Goal: Task Accomplishment & Management: Manage account settings

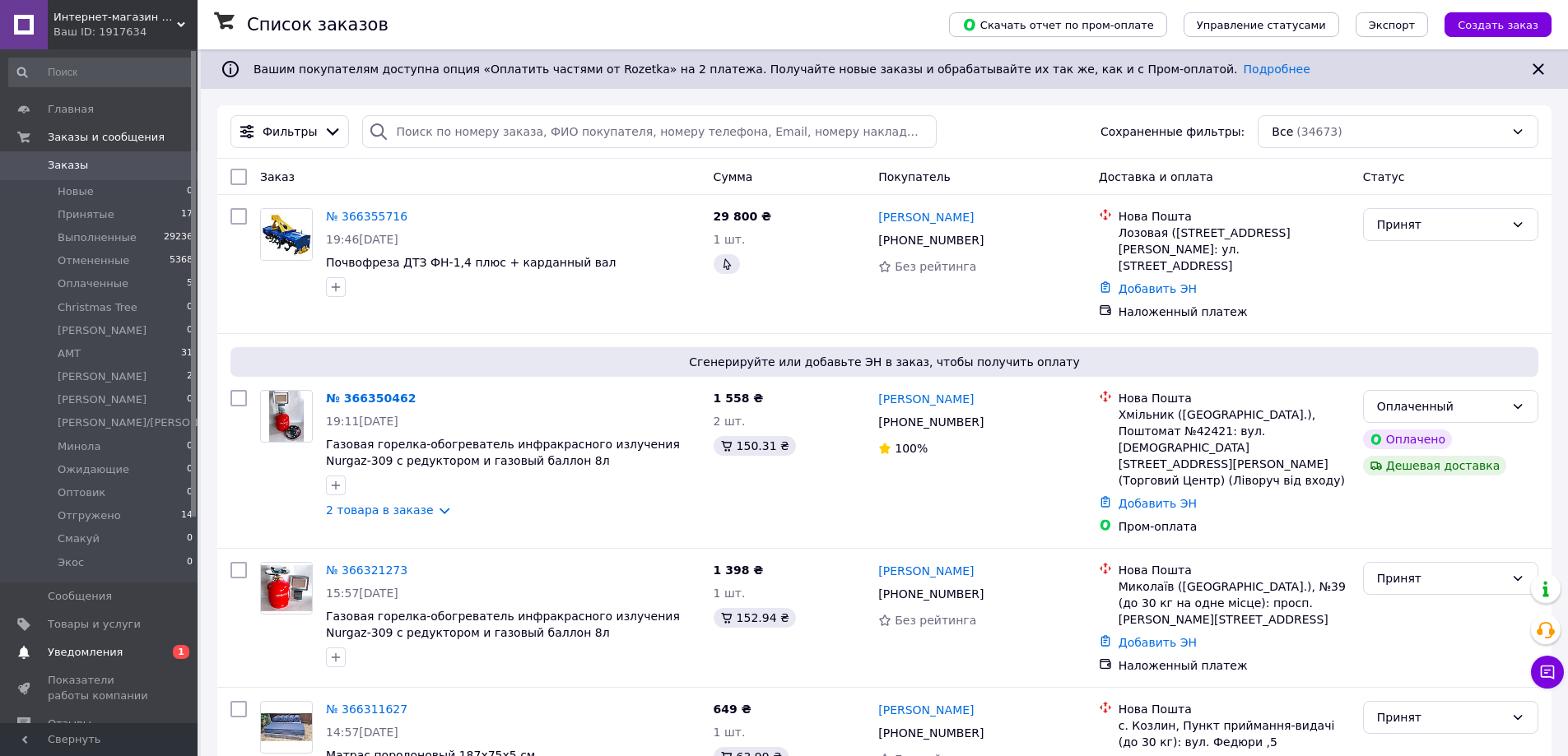
click at [106, 648] on span "Уведомления" at bounding box center [85, 653] width 75 height 15
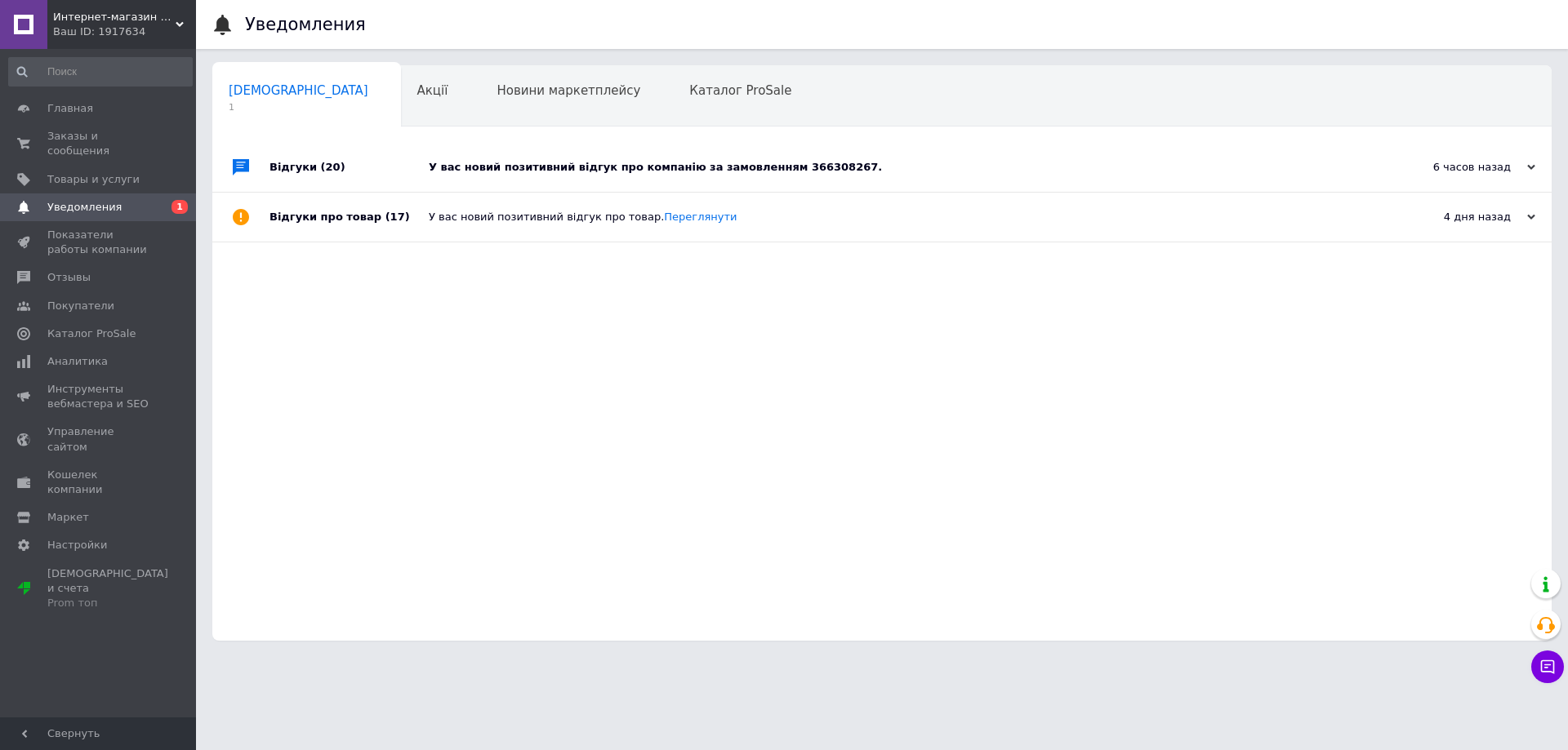
click at [619, 167] on div "У вас новий позитивний відгук про компанію за замовленням 366308267." at bounding box center [900, 167] width 944 height 15
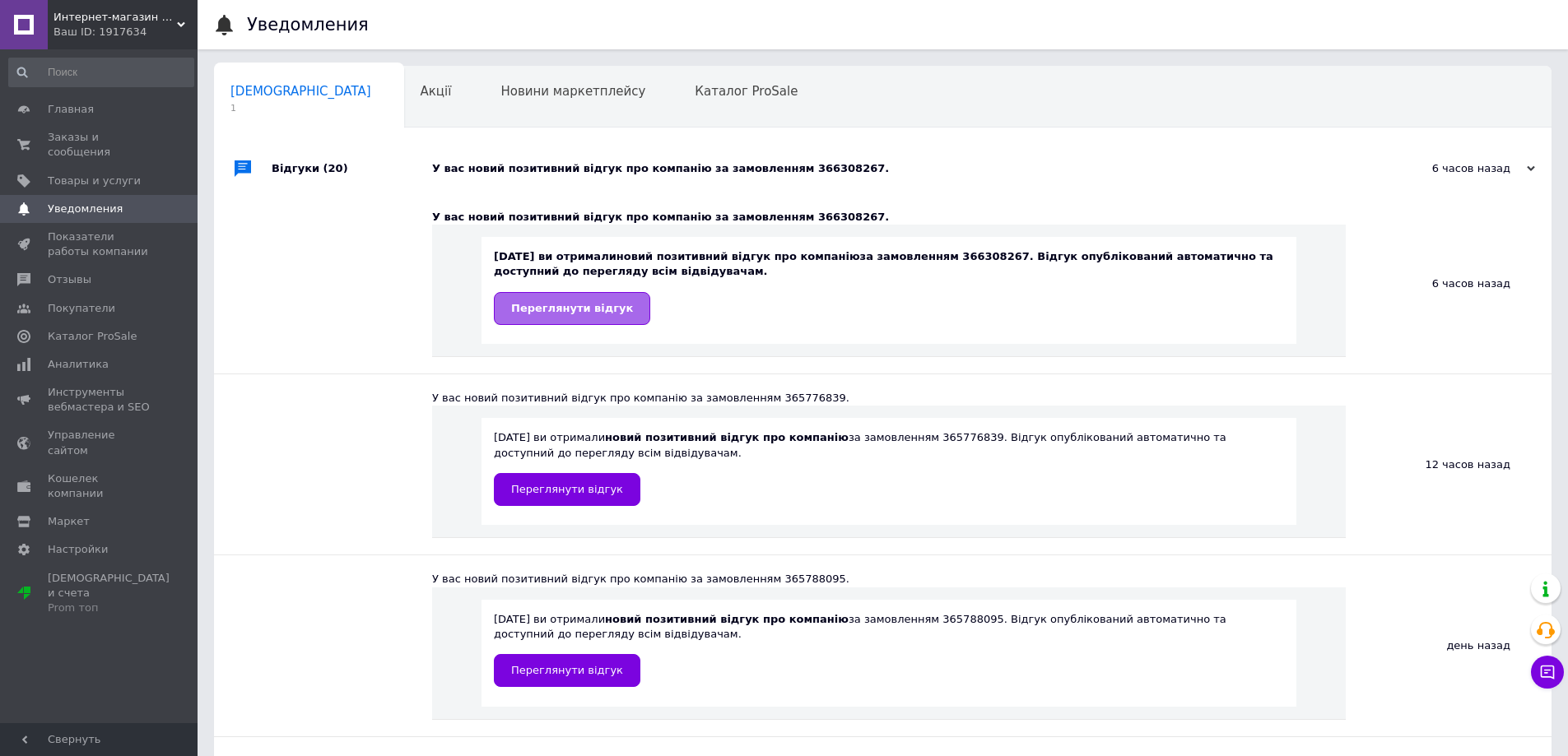
click at [592, 302] on span "Переглянути відгук" at bounding box center [572, 308] width 122 height 12
click at [138, 131] on span "Заказы и сообщения" at bounding box center [100, 145] width 105 height 30
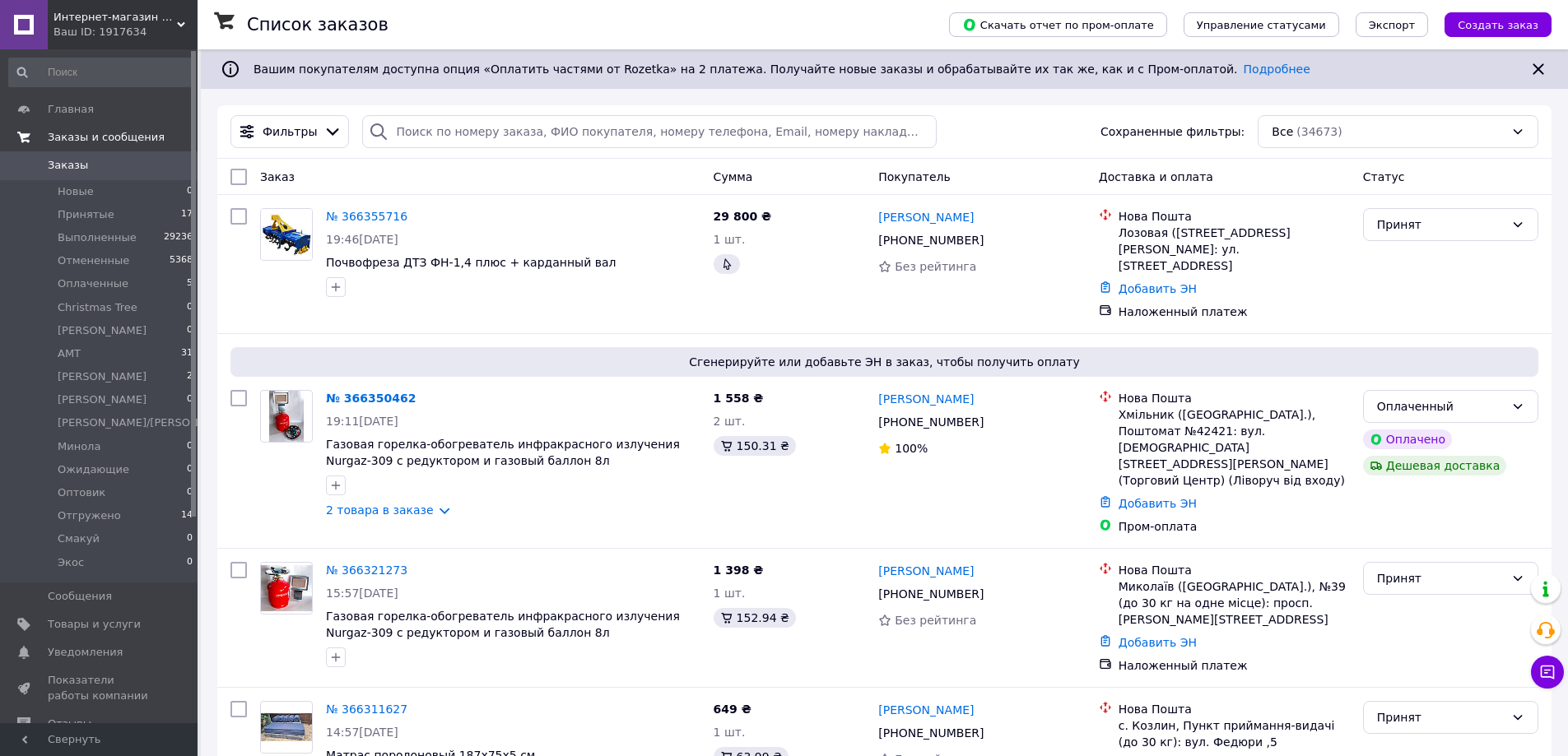
click at [126, 136] on span "Заказы и сообщения" at bounding box center [107, 138] width 117 height 15
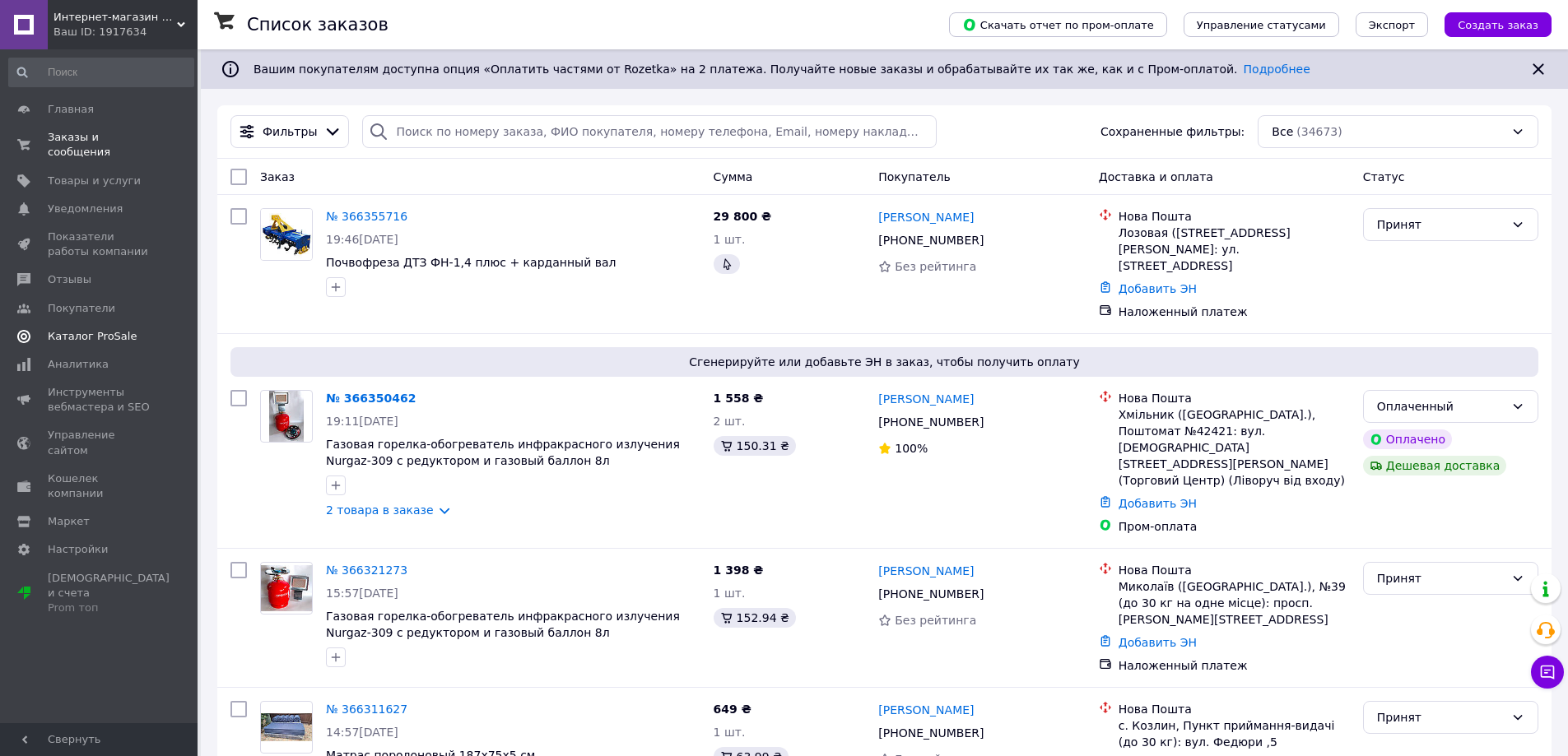
click at [103, 329] on span "Каталог ProSale" at bounding box center [92, 337] width 89 height 15
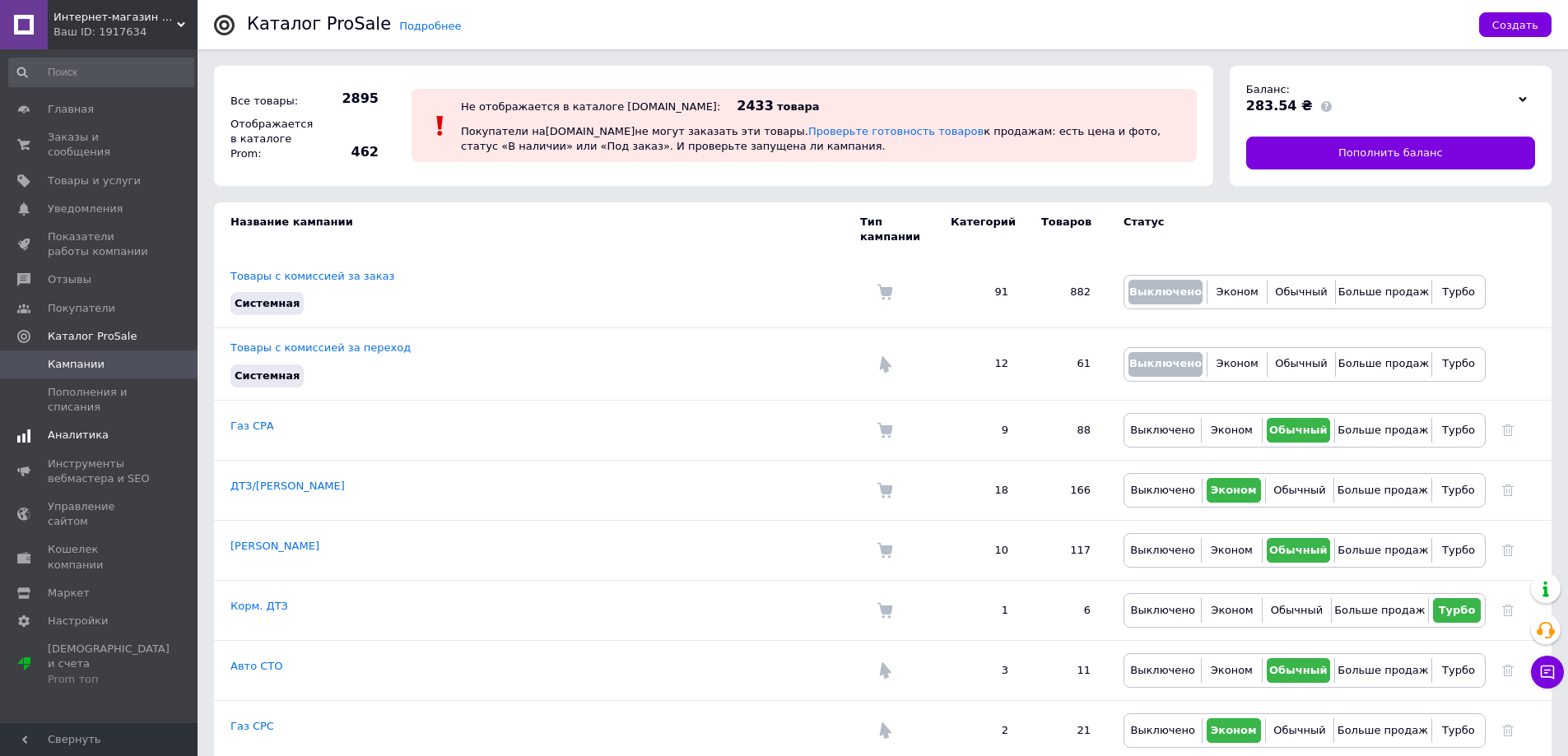
click at [93, 428] on span "Аналитика" at bounding box center [78, 435] width 61 height 15
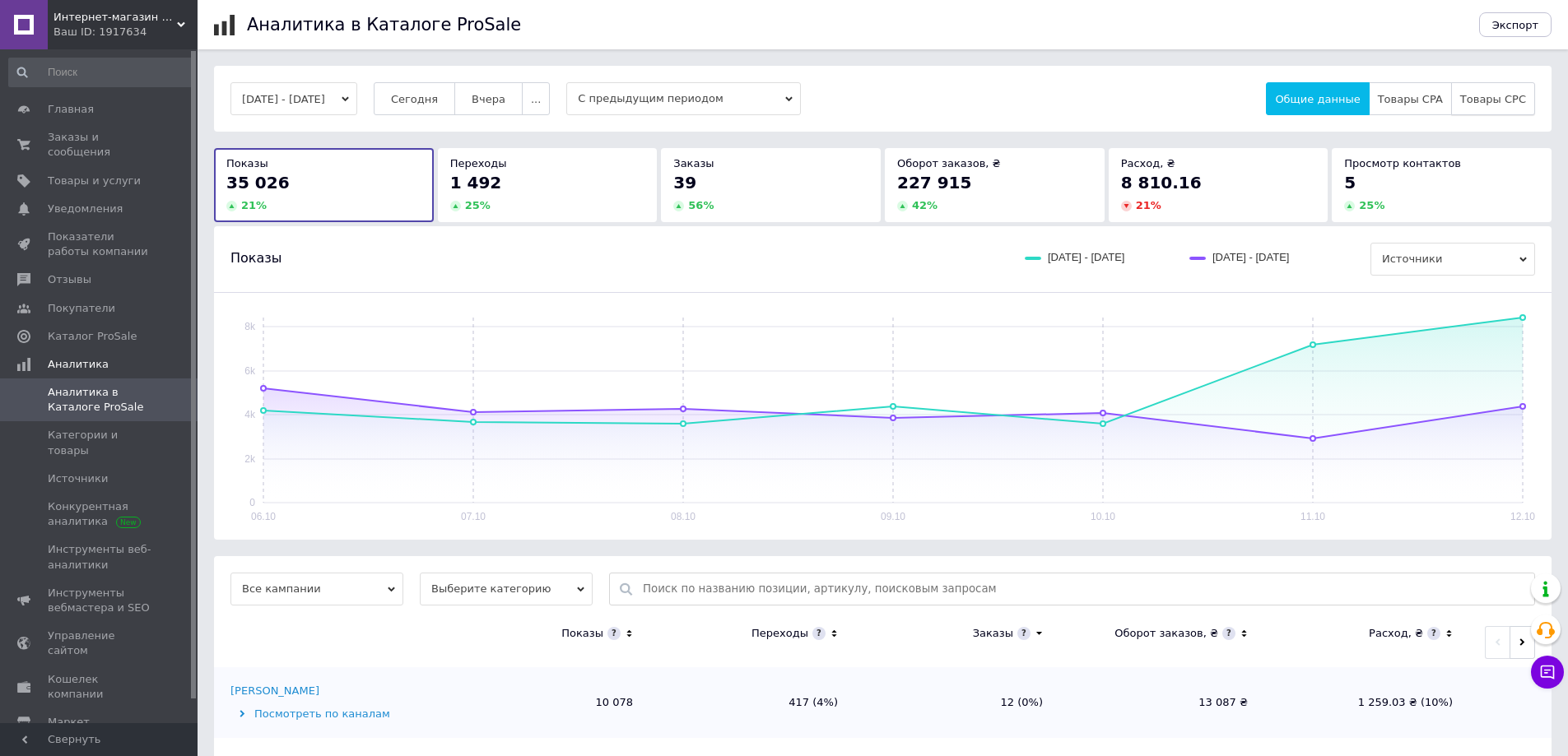
click at [1490, 101] on span "Товары CPC" at bounding box center [1494, 99] width 66 height 12
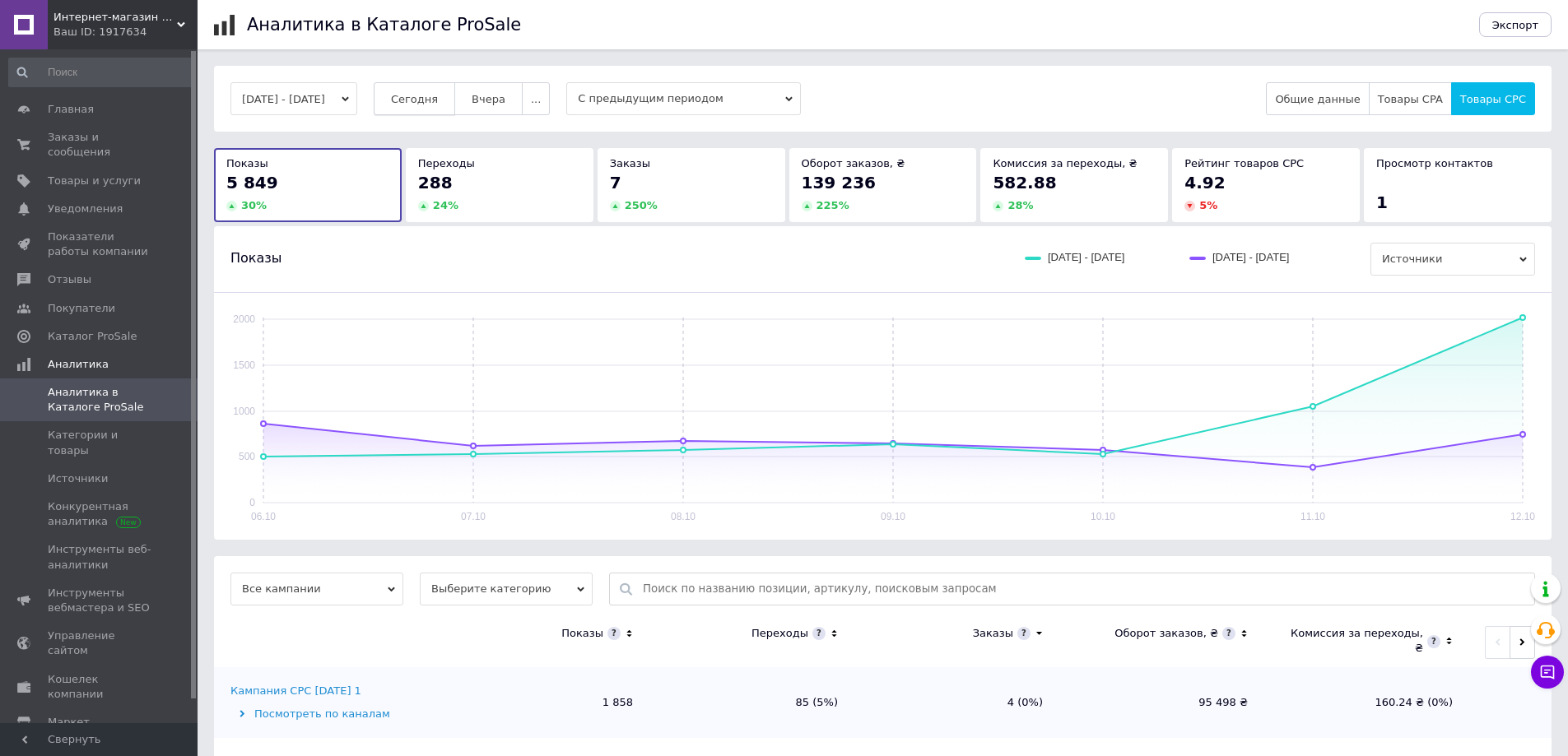
click at [438, 83] on button "Сегодня" at bounding box center [415, 99] width 82 height 33
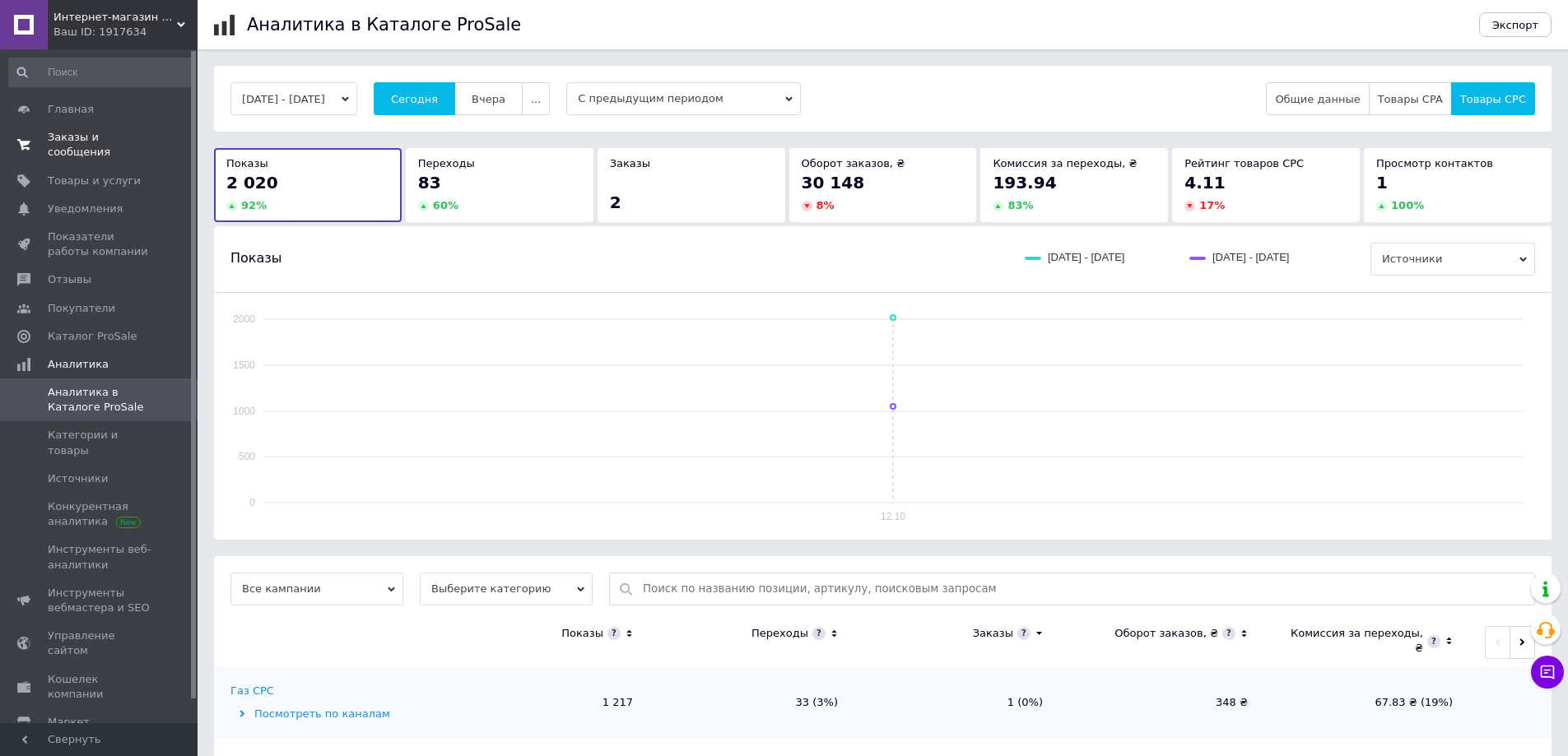
click at [120, 130] on span "Заказы и сообщения" at bounding box center [100, 145] width 105 height 30
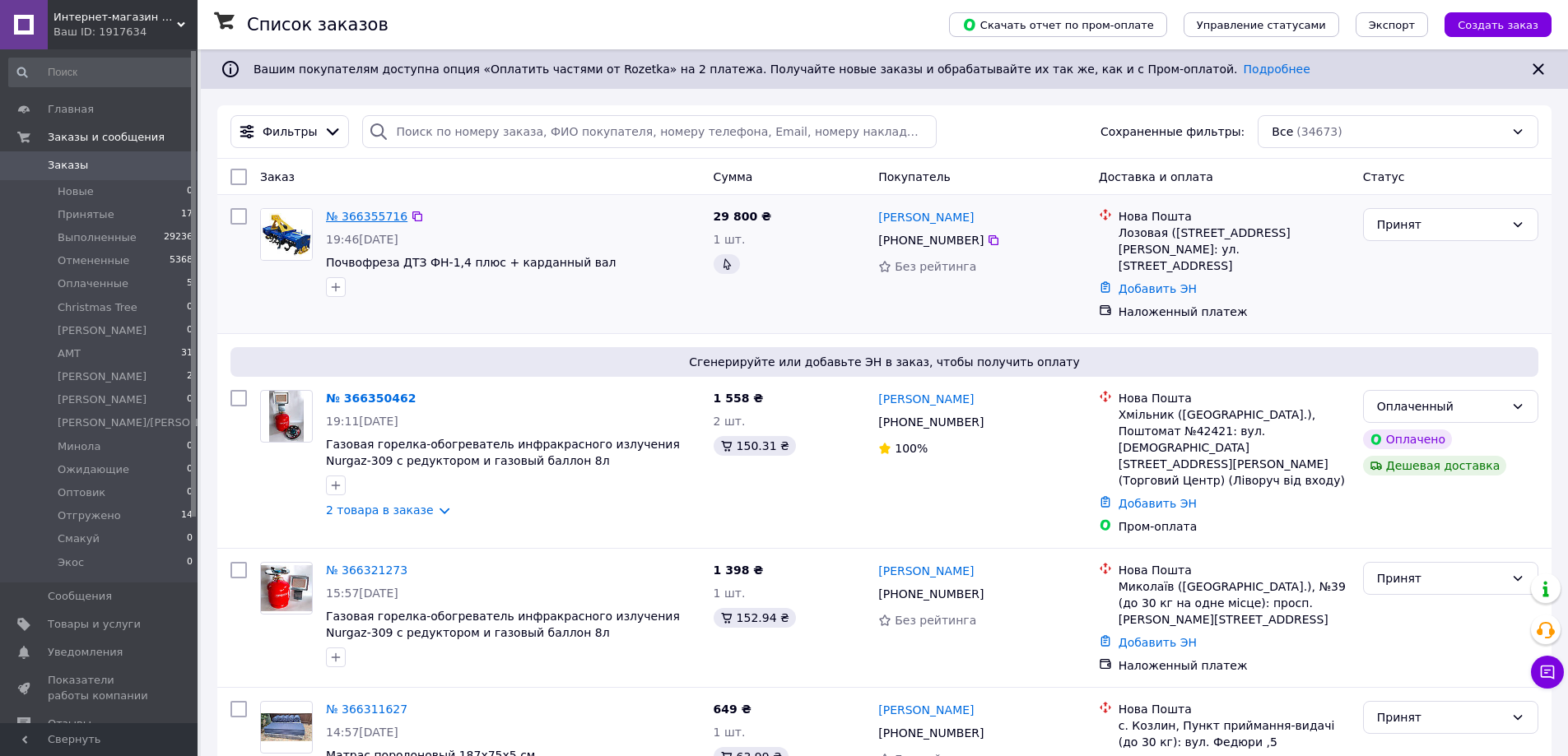
click at [364, 210] on link "№ 366355716" at bounding box center [367, 216] width 82 height 13
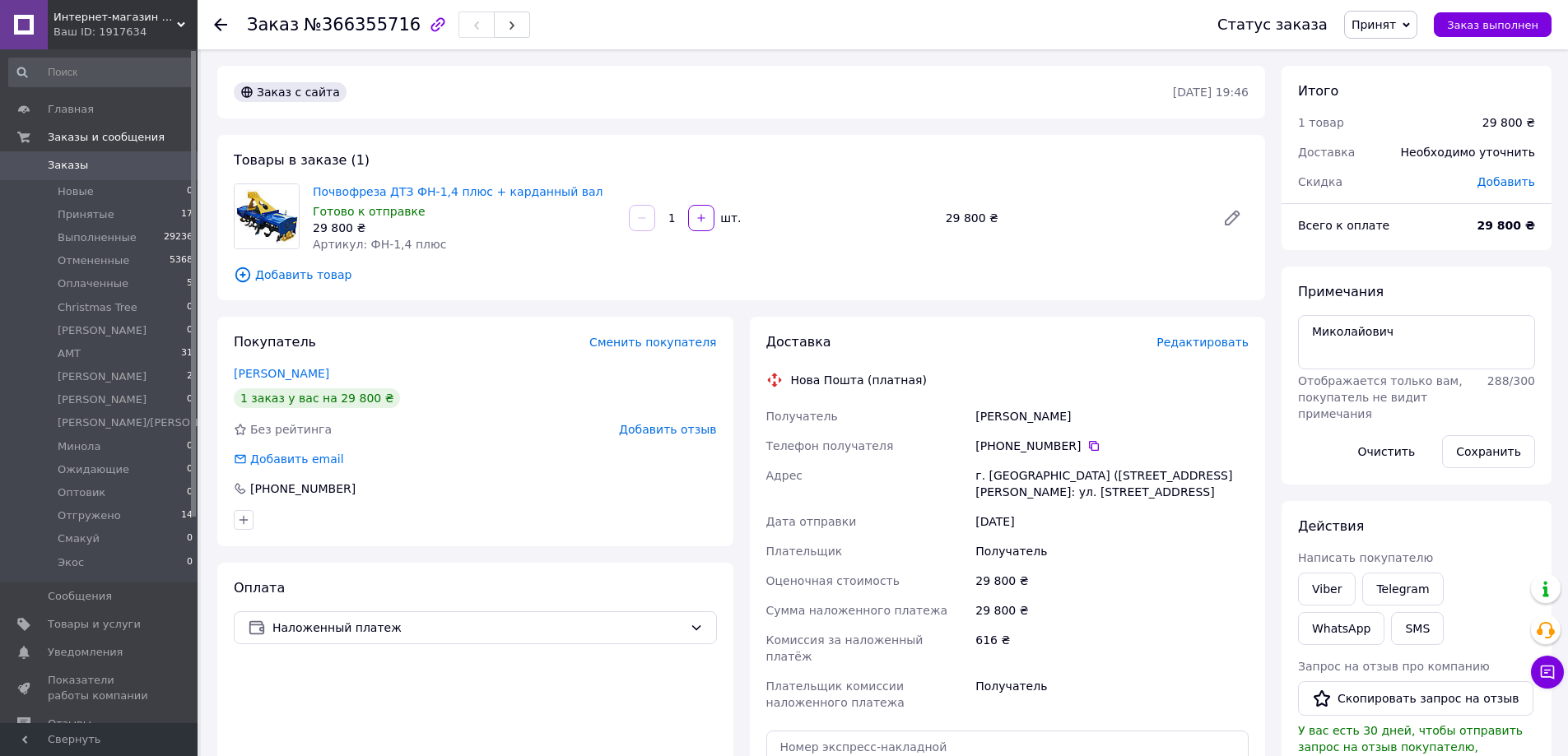
click at [225, 20] on icon at bounding box center [220, 25] width 13 height 13
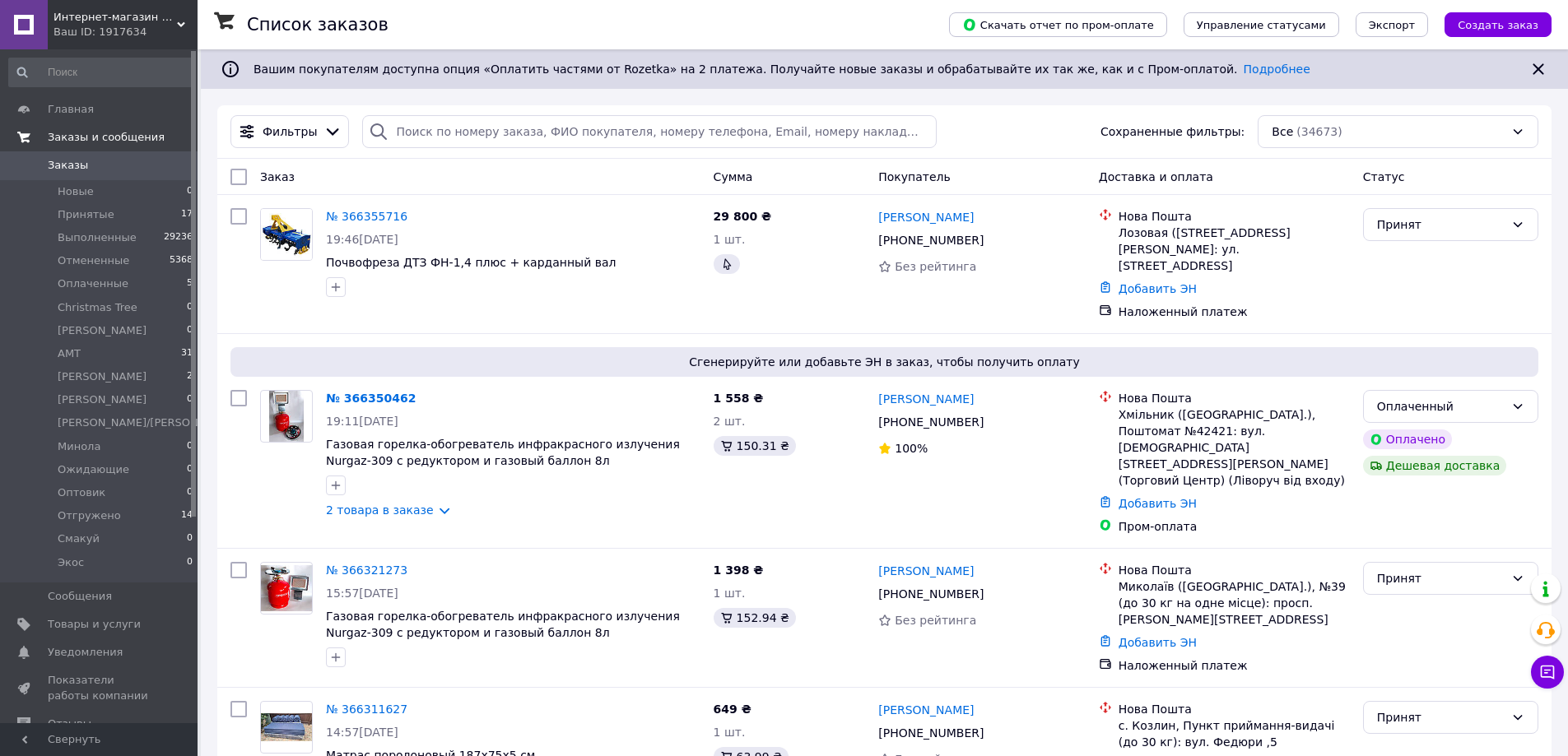
click at [130, 139] on span "Заказы и сообщения" at bounding box center [107, 138] width 117 height 15
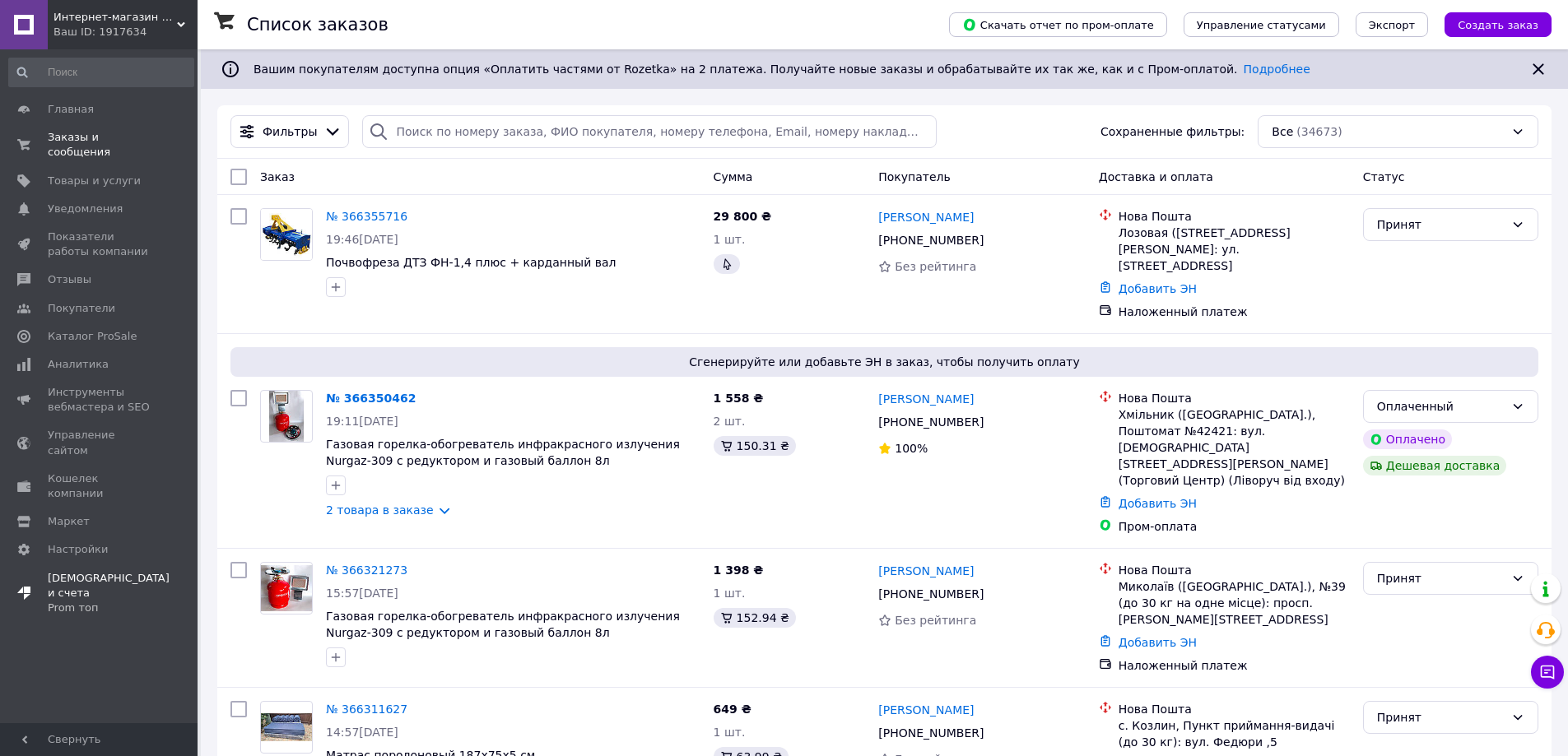
click at [87, 571] on span "Тарифы и счета Prom топ" at bounding box center [109, 593] width 122 height 45
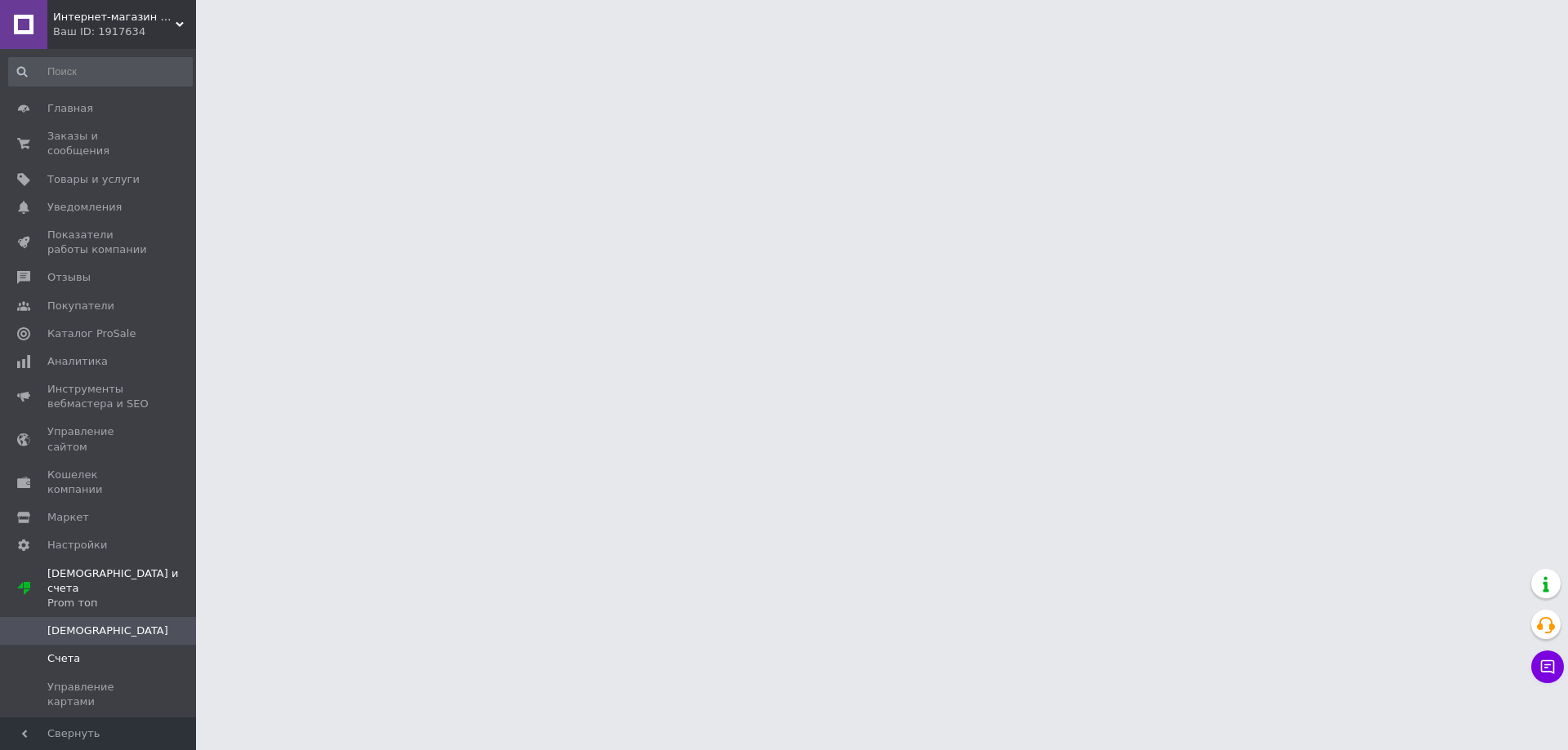
click at [59, 652] on span "Счета" at bounding box center [64, 659] width 33 height 15
click at [68, 652] on span "Счета" at bounding box center [64, 659] width 33 height 15
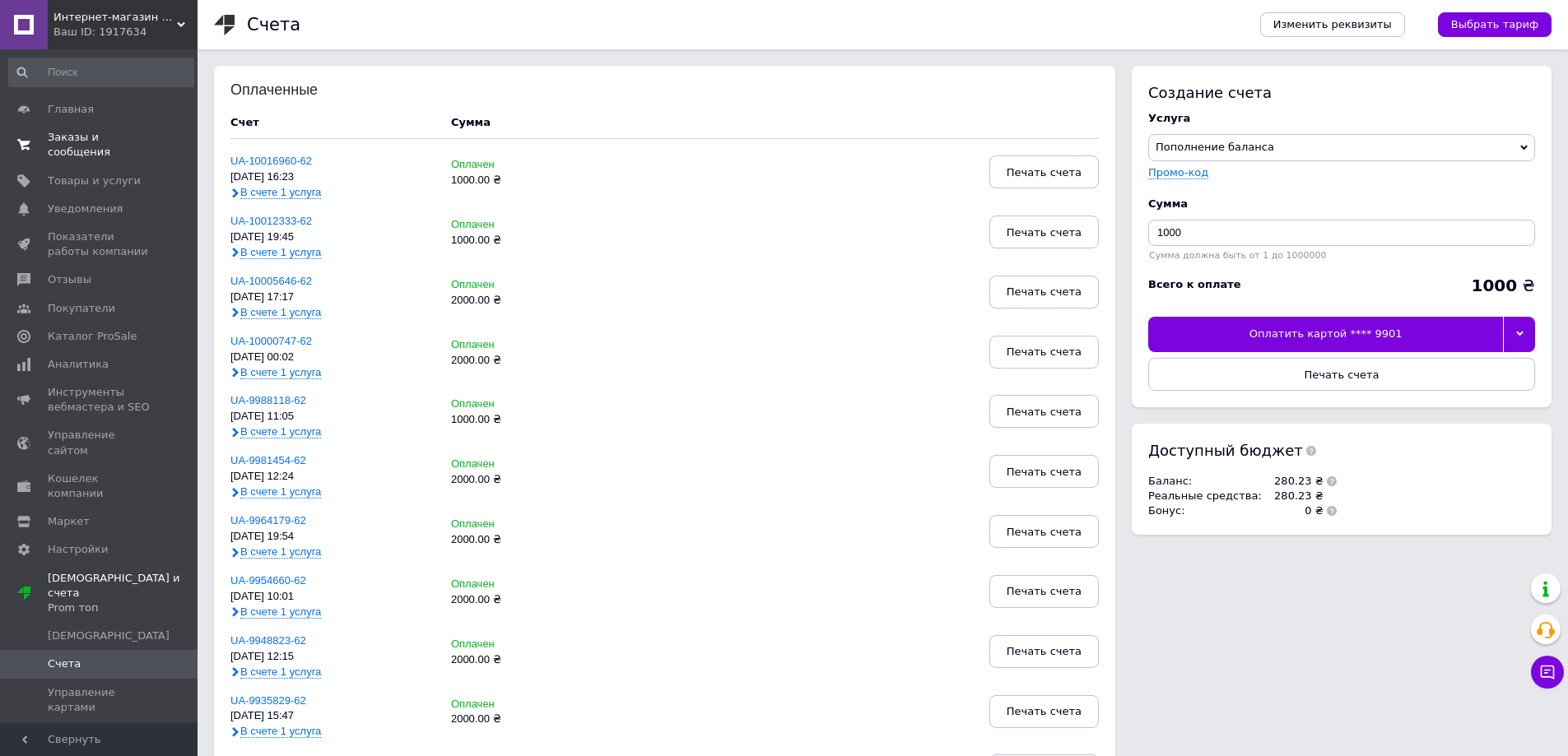
click at [127, 135] on span "Заказы и сообщения" at bounding box center [100, 145] width 105 height 30
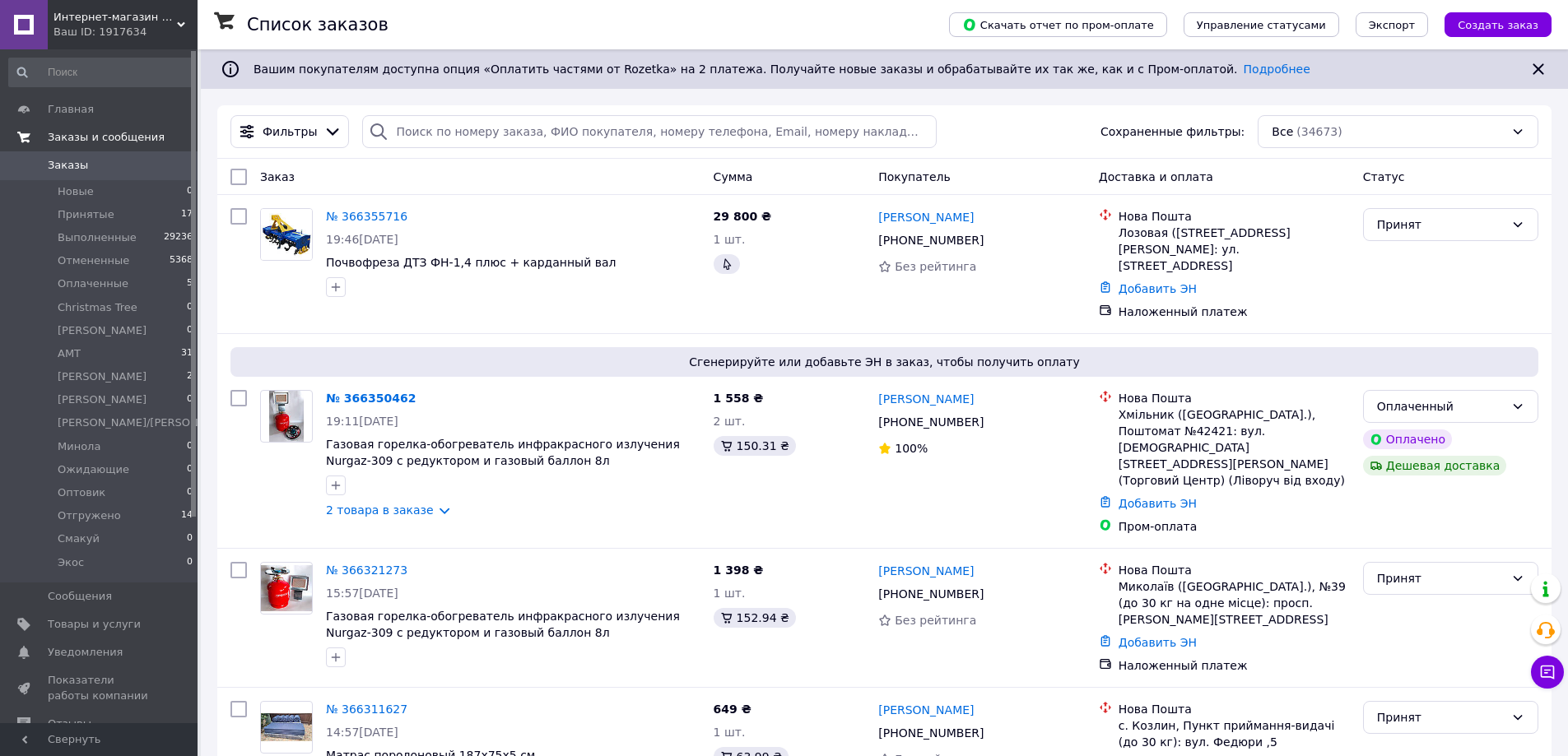
click at [120, 135] on span "Заказы и сообщения" at bounding box center [107, 138] width 117 height 15
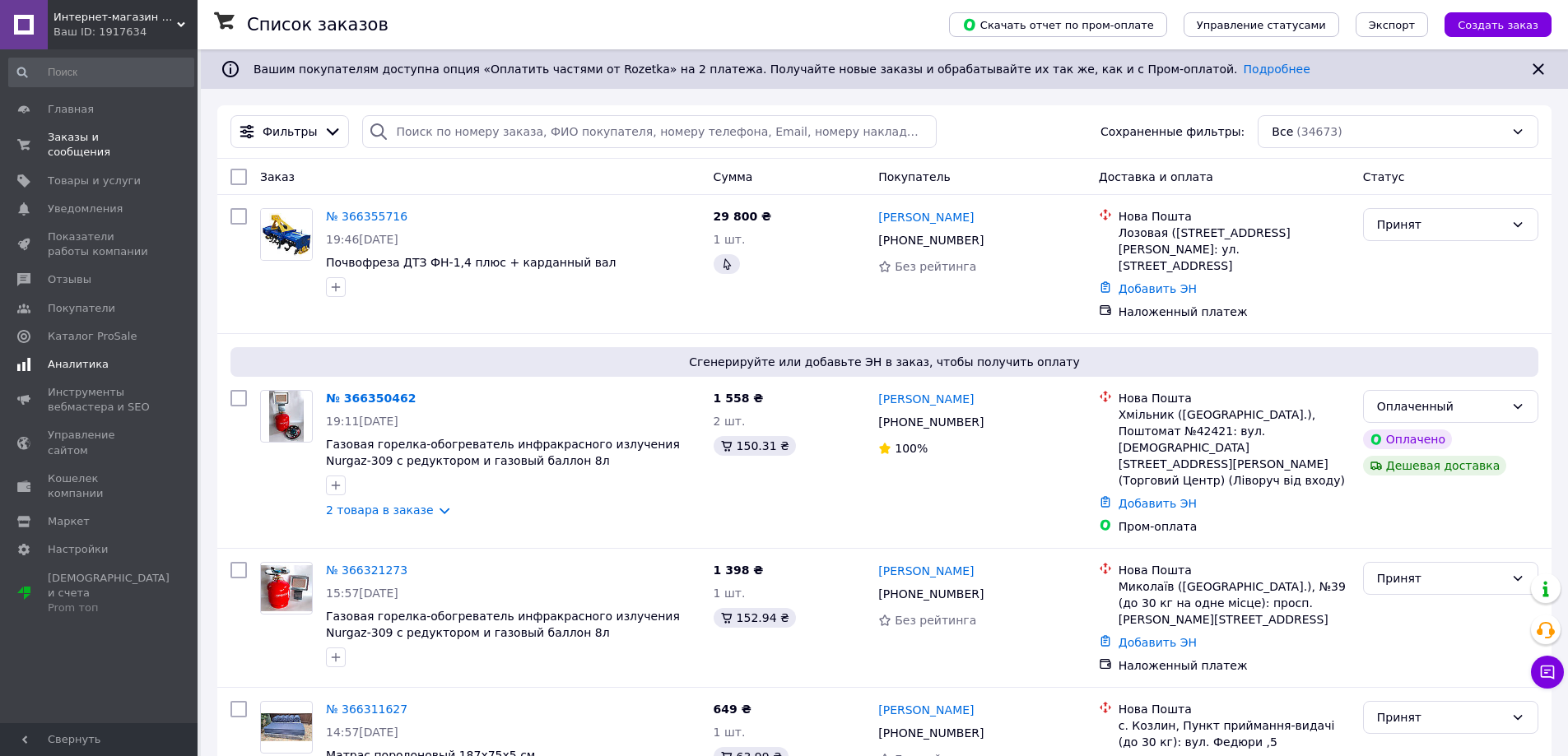
click at [85, 351] on link "Аналитика" at bounding box center [101, 365] width 202 height 28
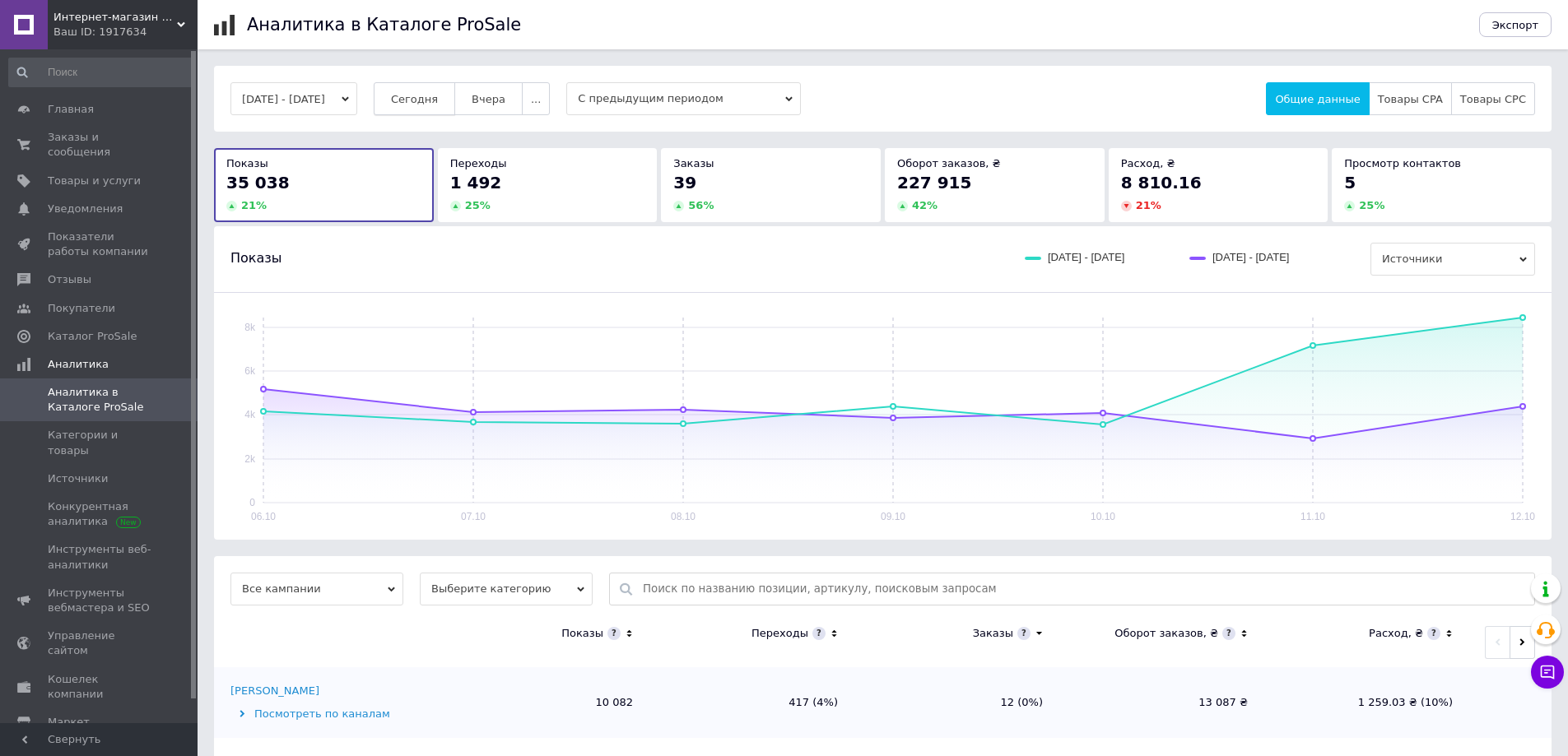
click at [438, 98] on span "Сегодня" at bounding box center [415, 99] width 47 height 12
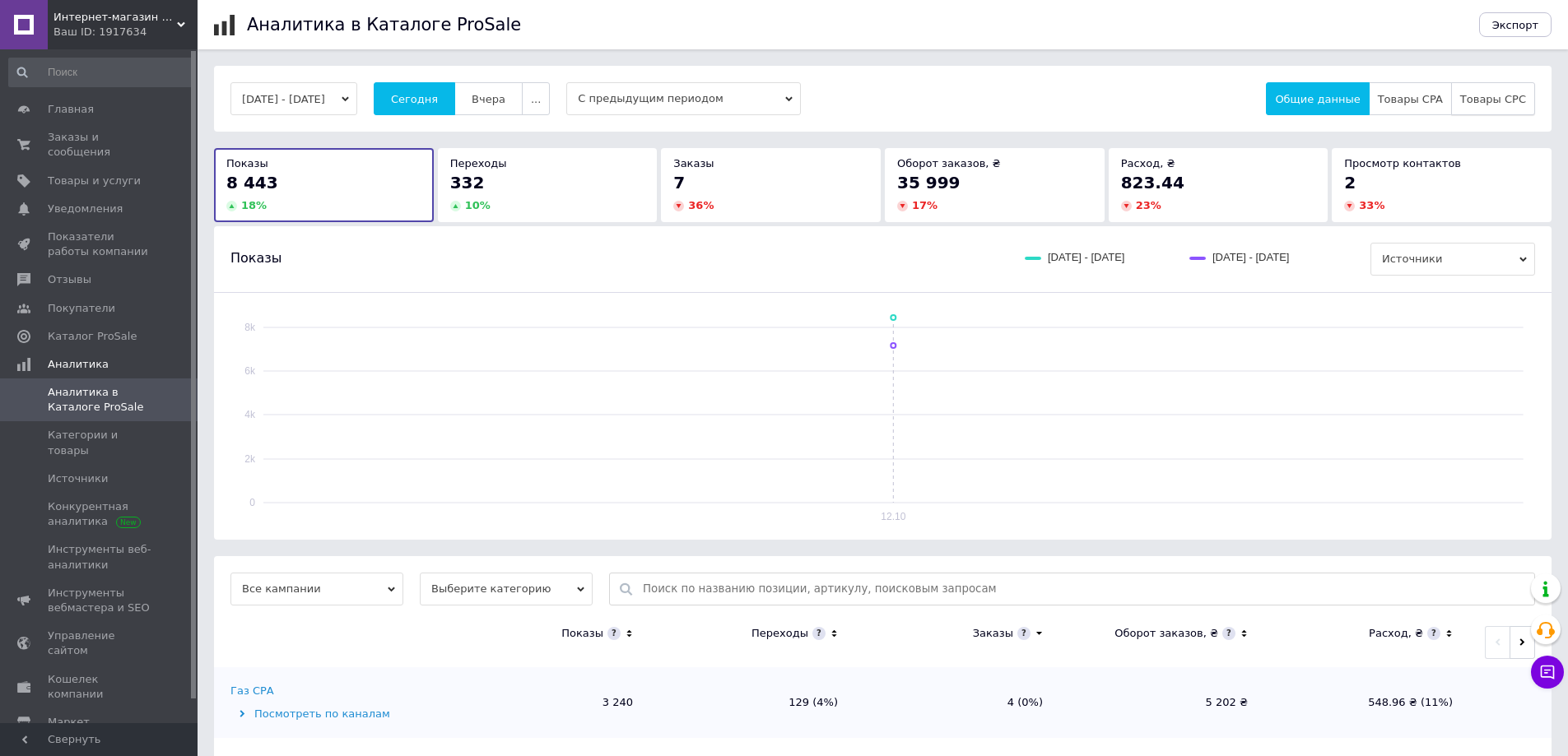
click at [1508, 102] on span "Товары CPC" at bounding box center [1494, 99] width 66 height 12
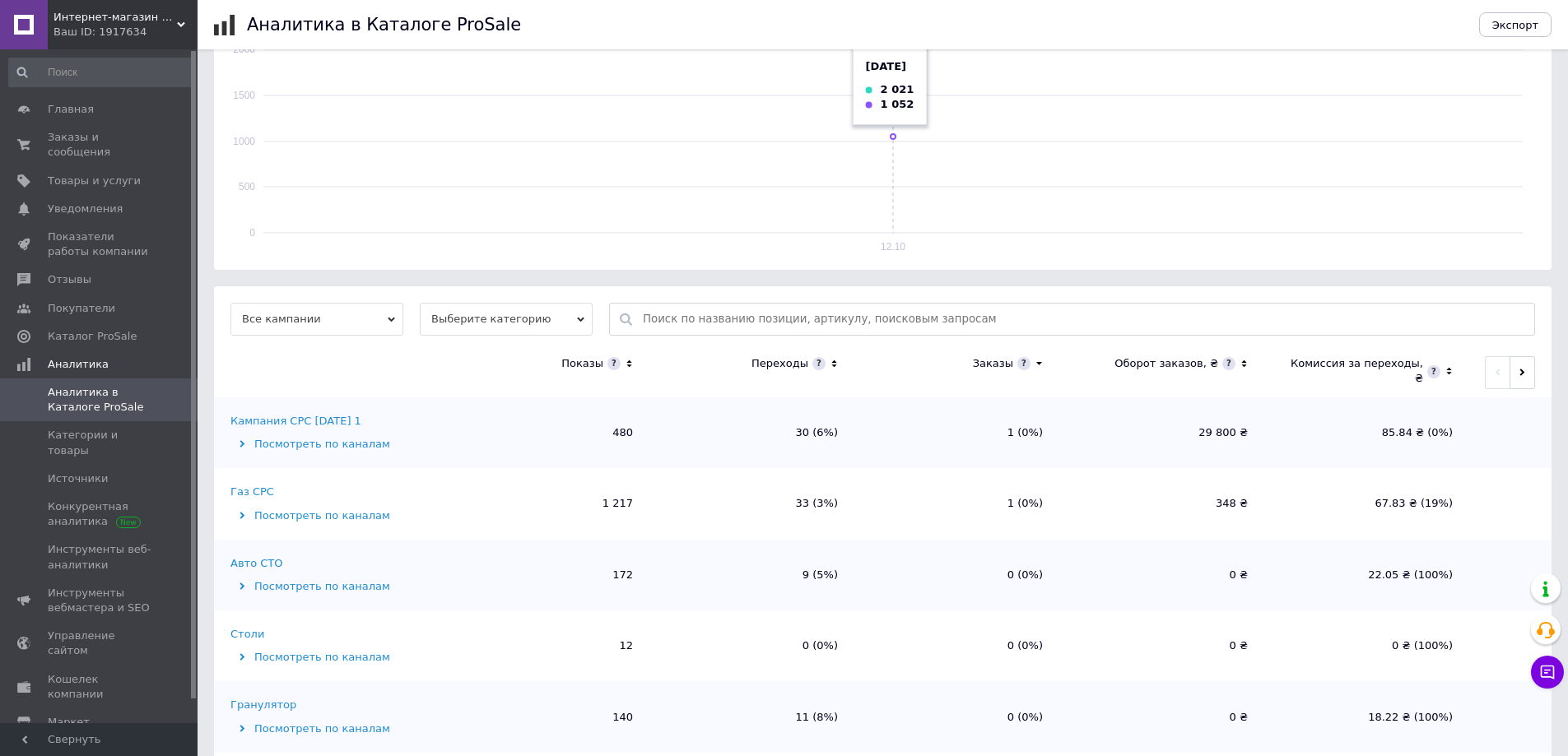
scroll to position [300, 0]
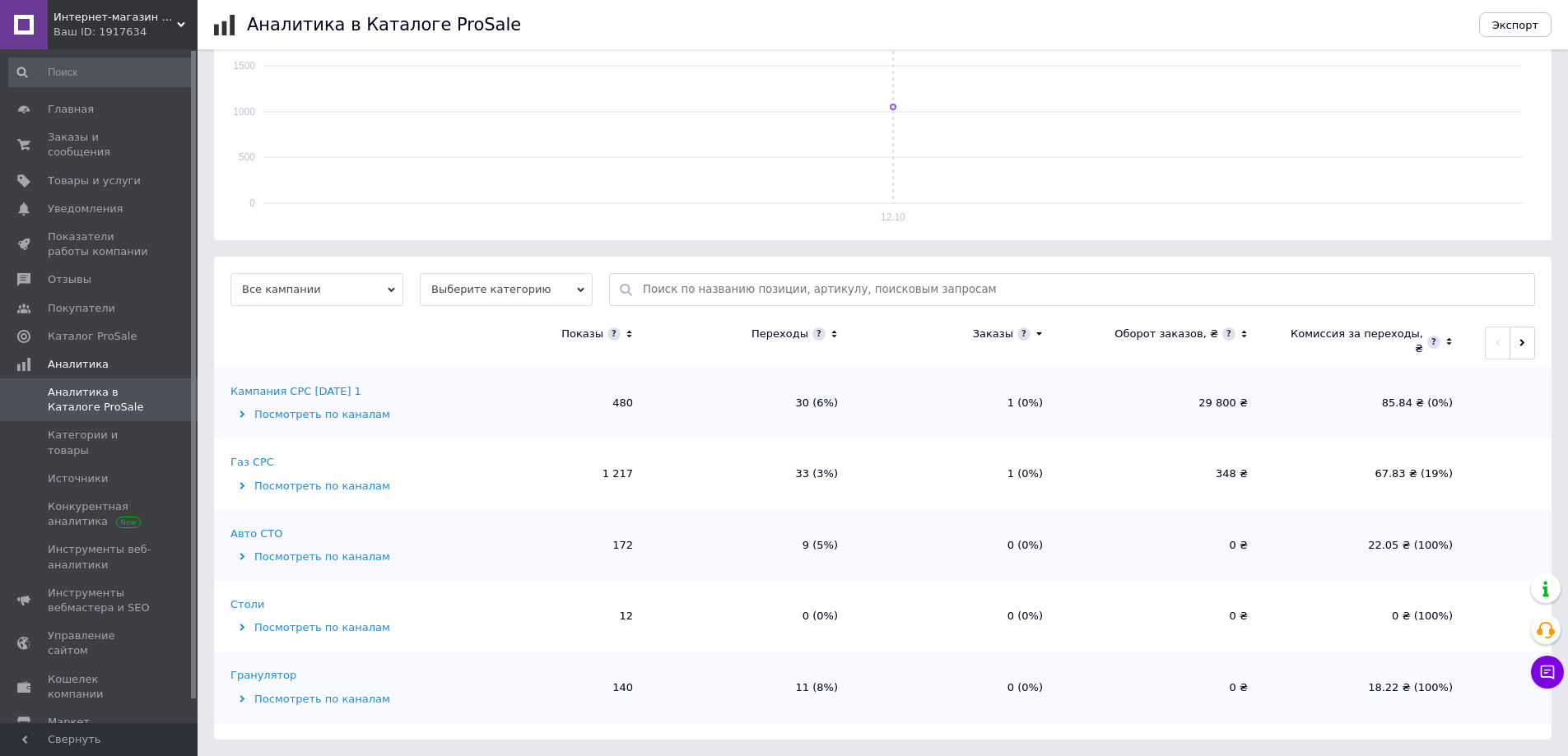
click at [263, 466] on div "Газ СРС" at bounding box center [252, 462] width 44 height 15
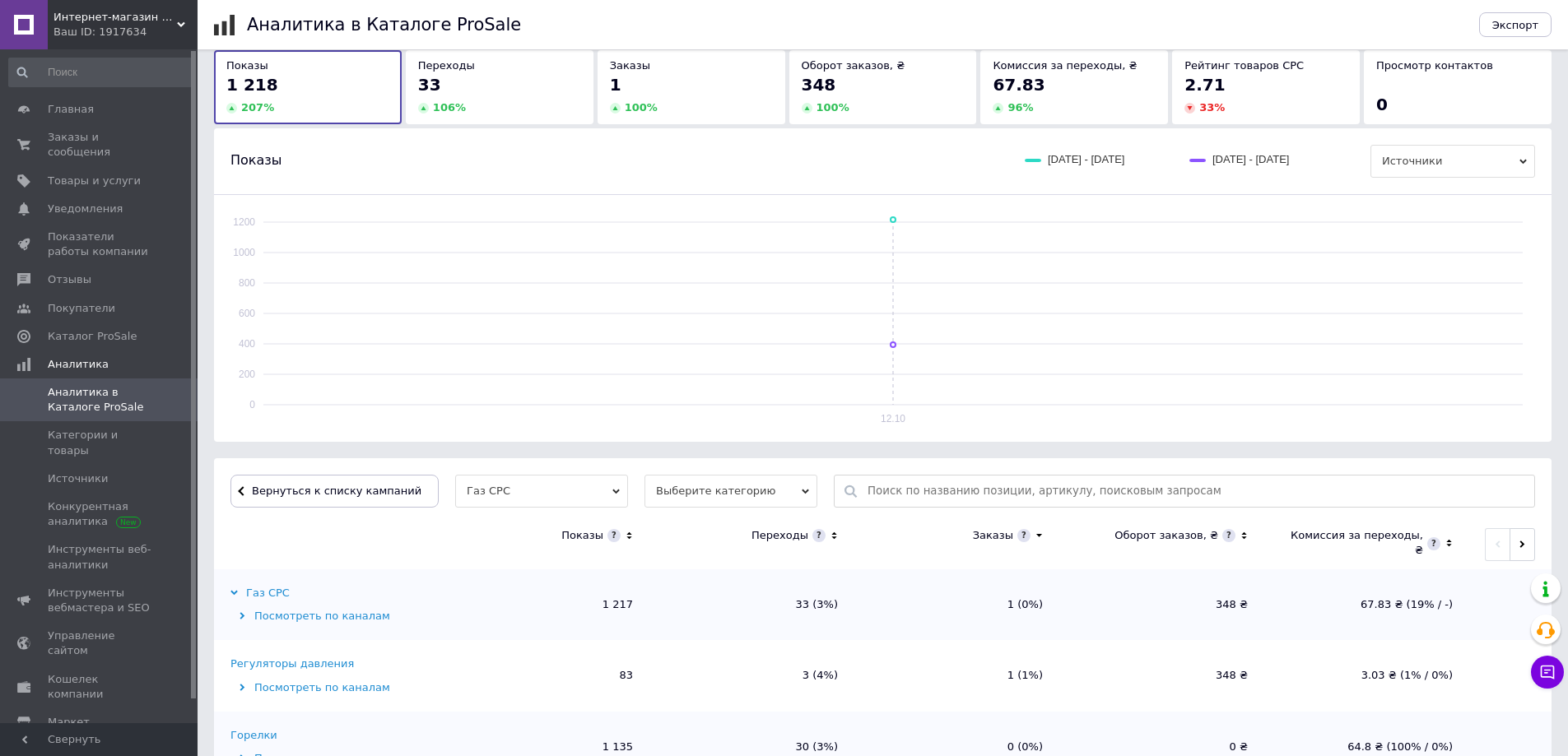
scroll to position [157, 0]
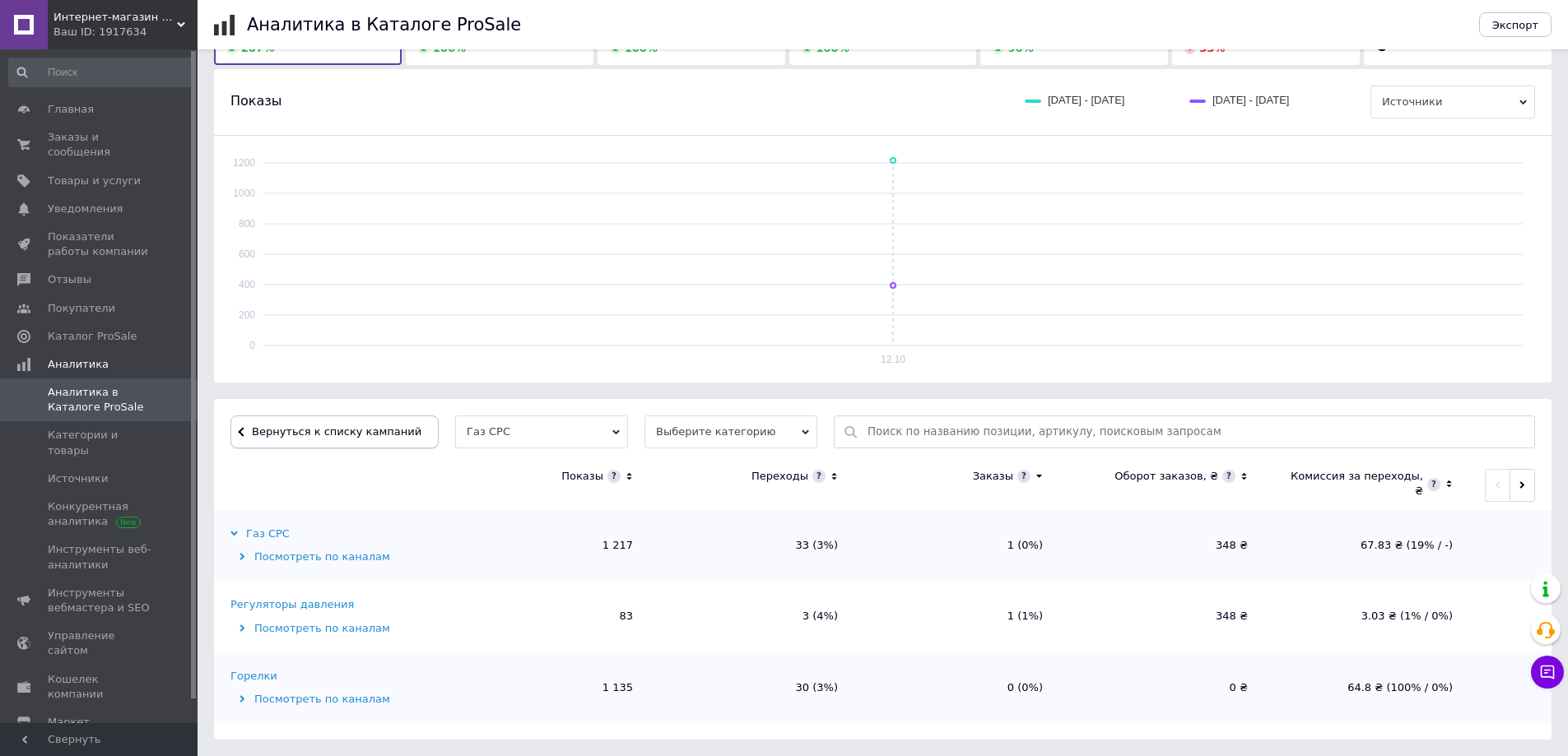
click at [308, 427] on span "Вернуться к списку кампаний" at bounding box center [336, 432] width 169 height 12
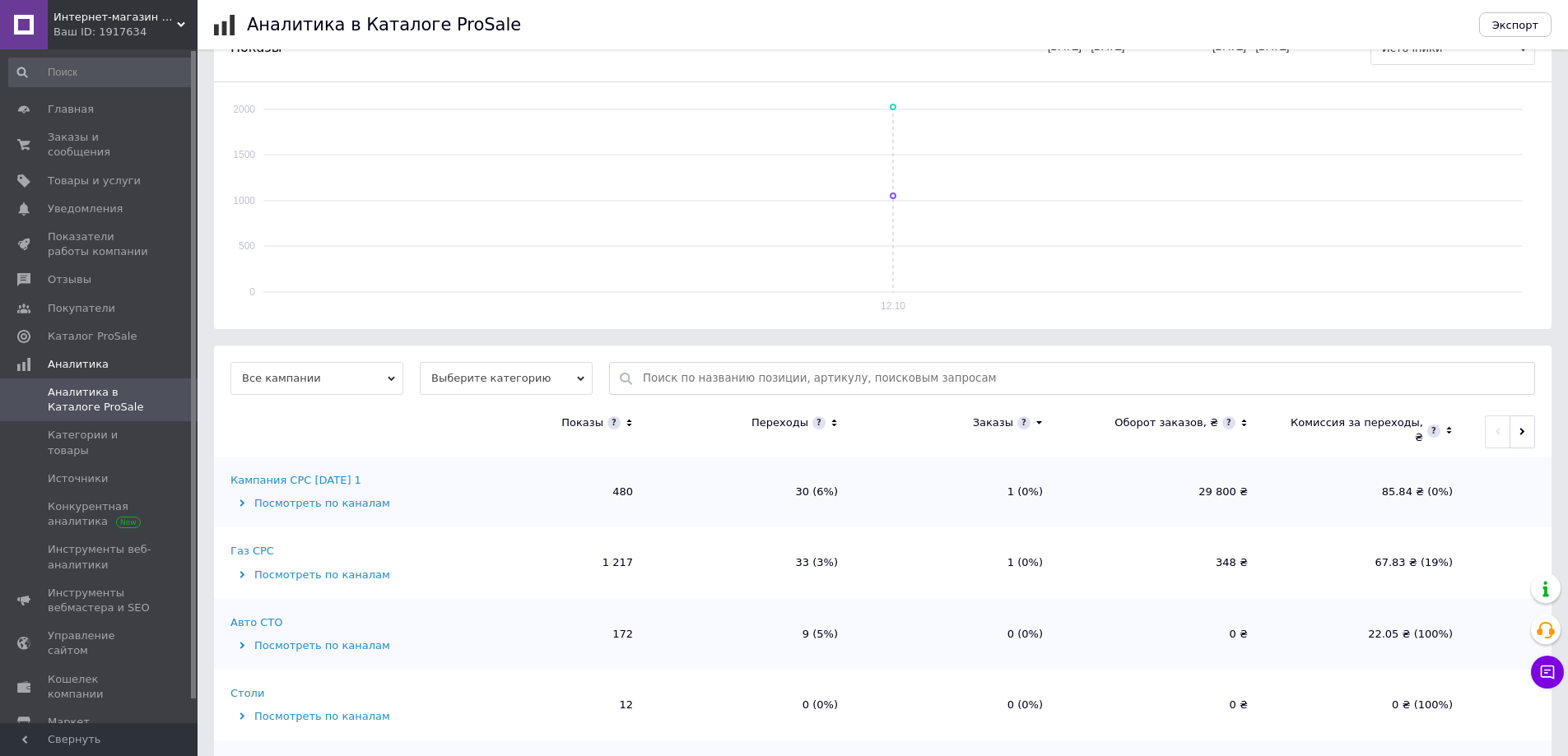
scroll to position [300, 0]
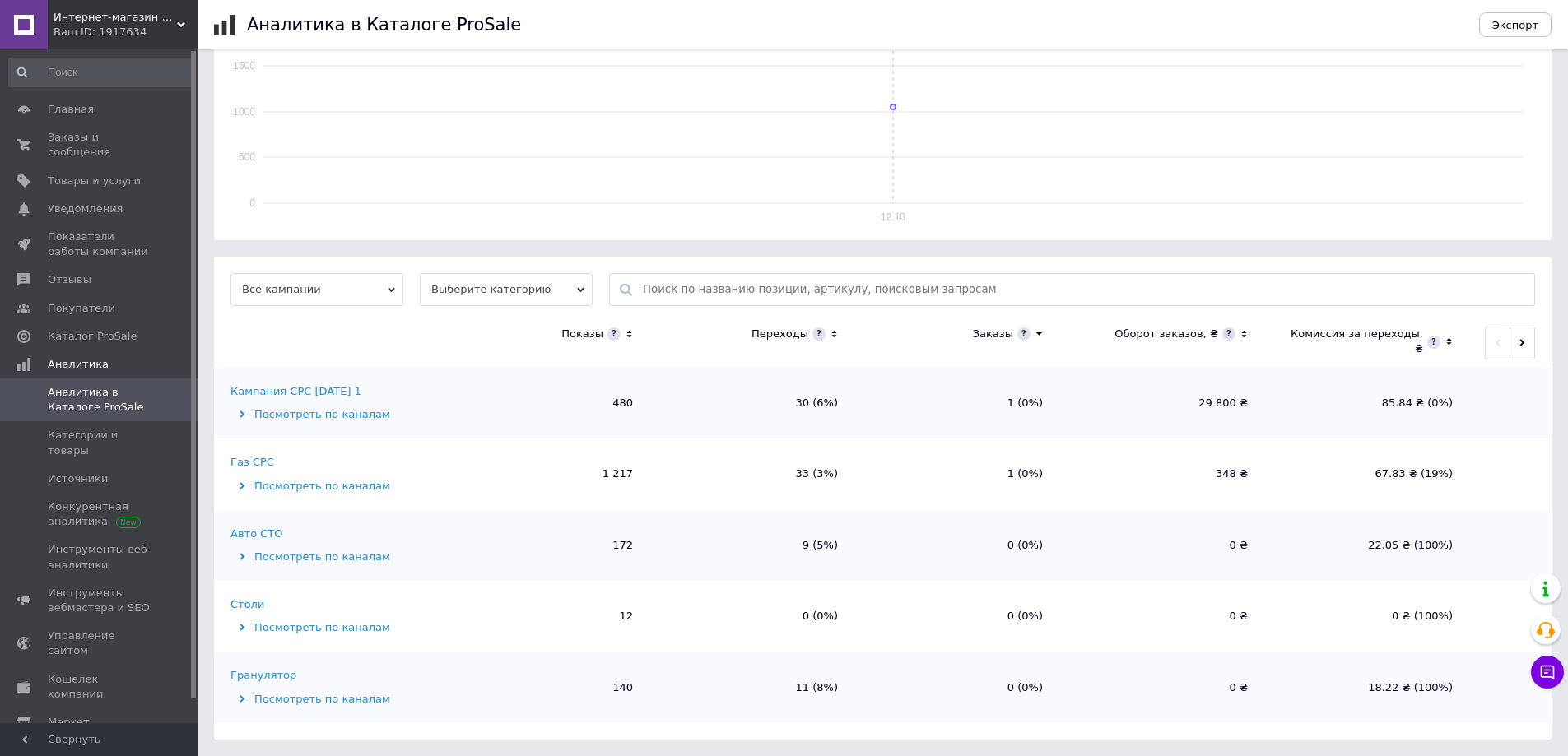
click at [331, 389] on div "Кампания CPC [DATE] 1" at bounding box center [296, 392] width 131 height 15
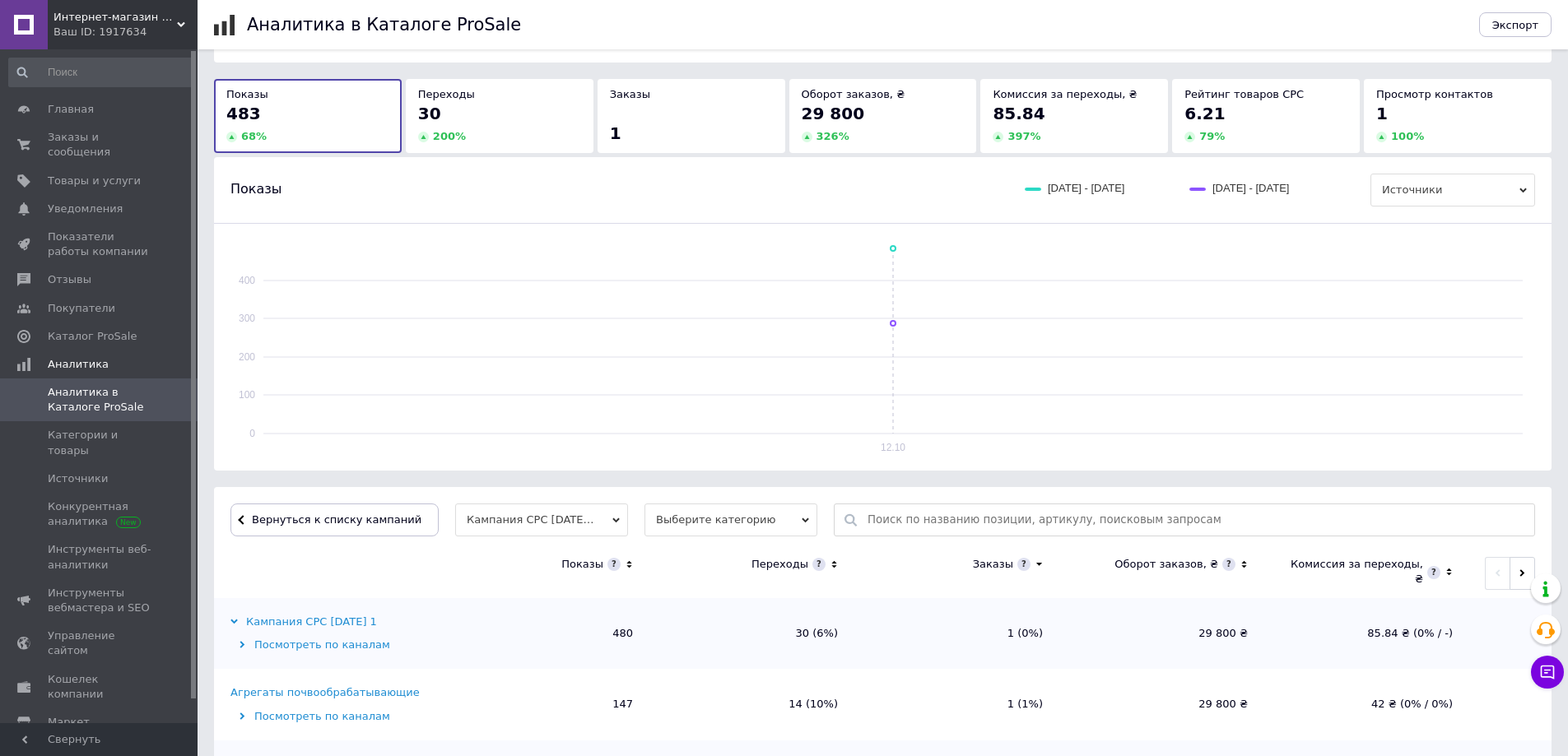
scroll to position [0, 0]
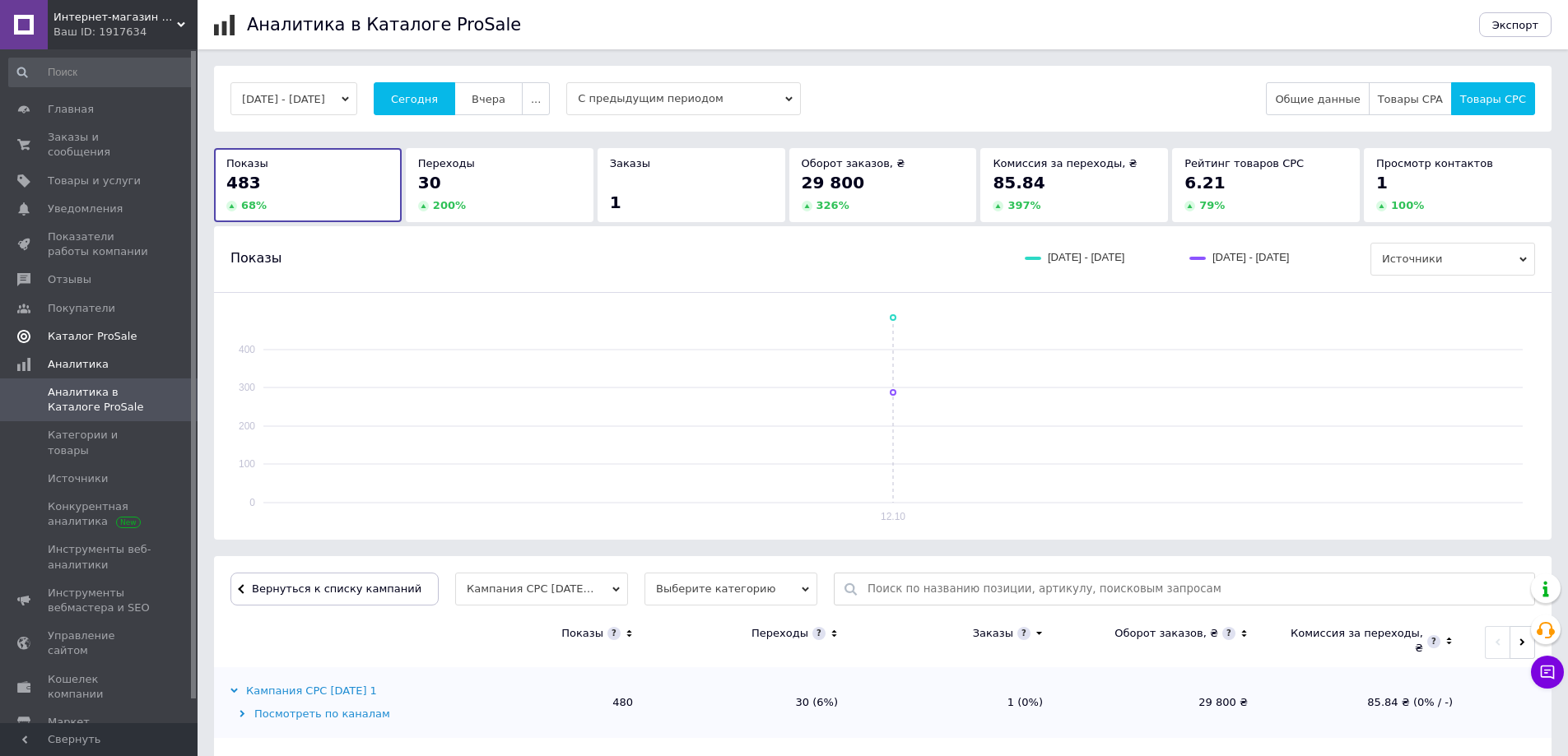
click at [81, 329] on span "Каталог ProSale" at bounding box center [92, 337] width 89 height 15
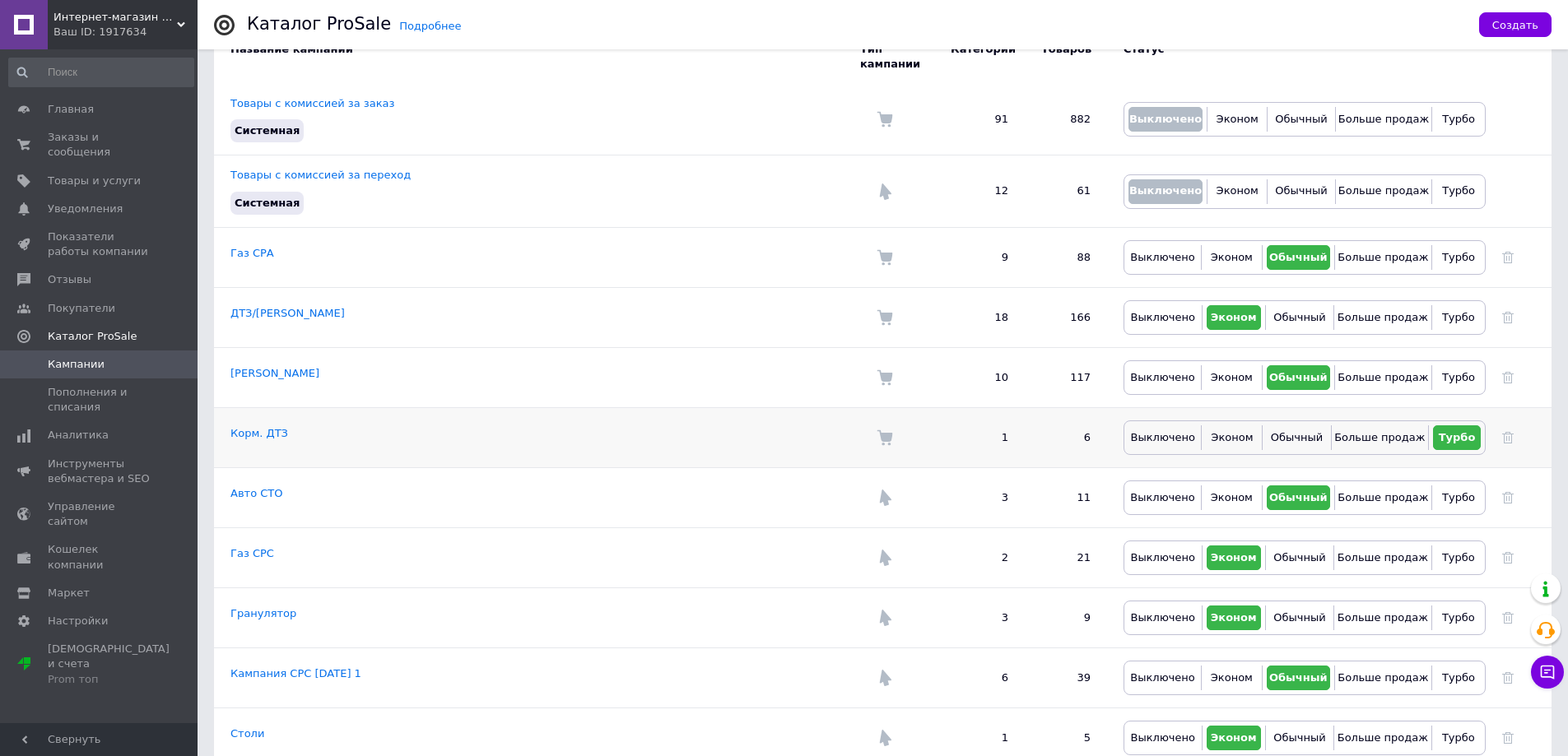
scroll to position [186, 0]
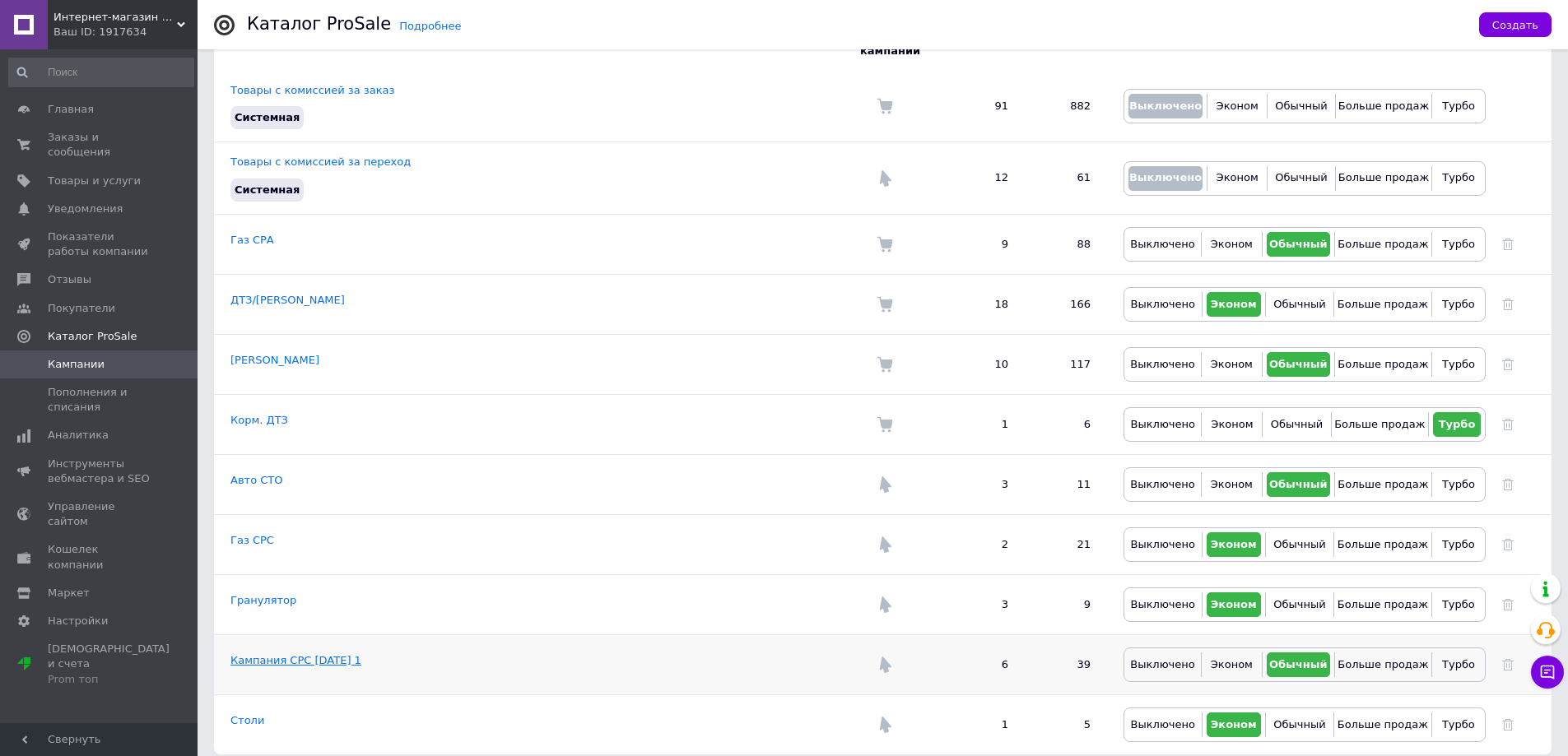
click at [329, 654] on link "Кампания CPC [DATE] 1" at bounding box center [296, 660] width 131 height 12
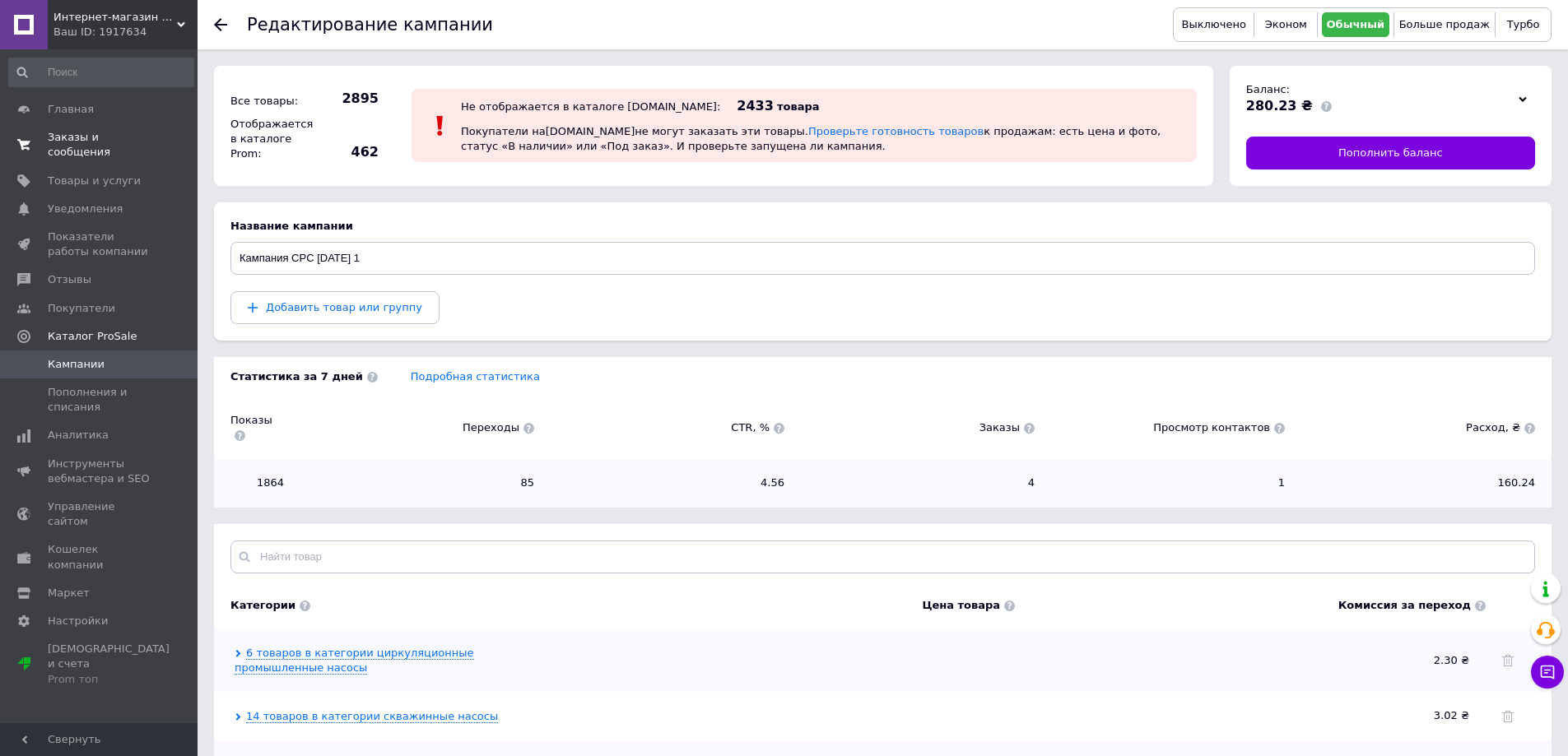
click at [96, 135] on span "Заказы и сообщения" at bounding box center [100, 145] width 105 height 30
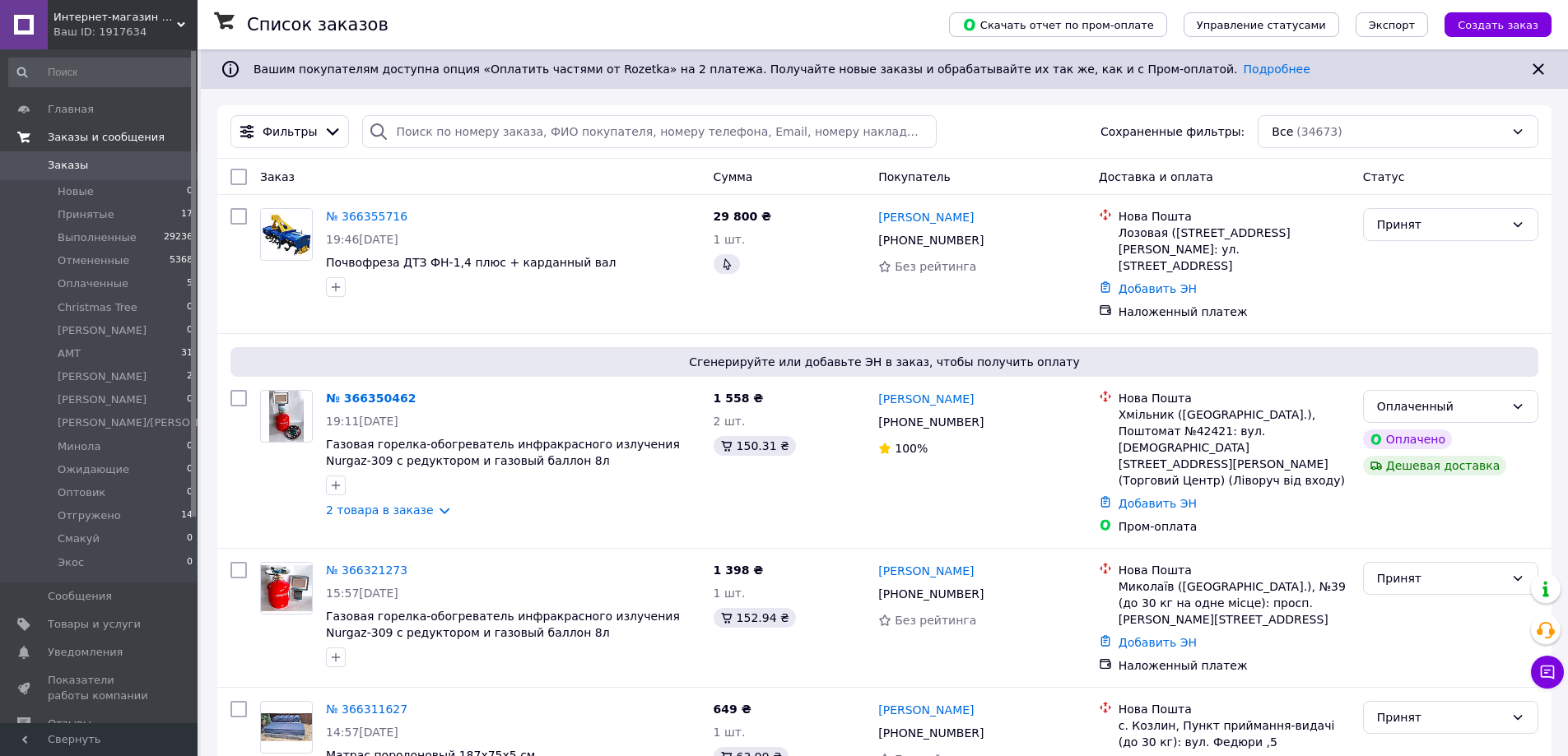
click at [139, 139] on span "Заказы и сообщения" at bounding box center [107, 138] width 117 height 15
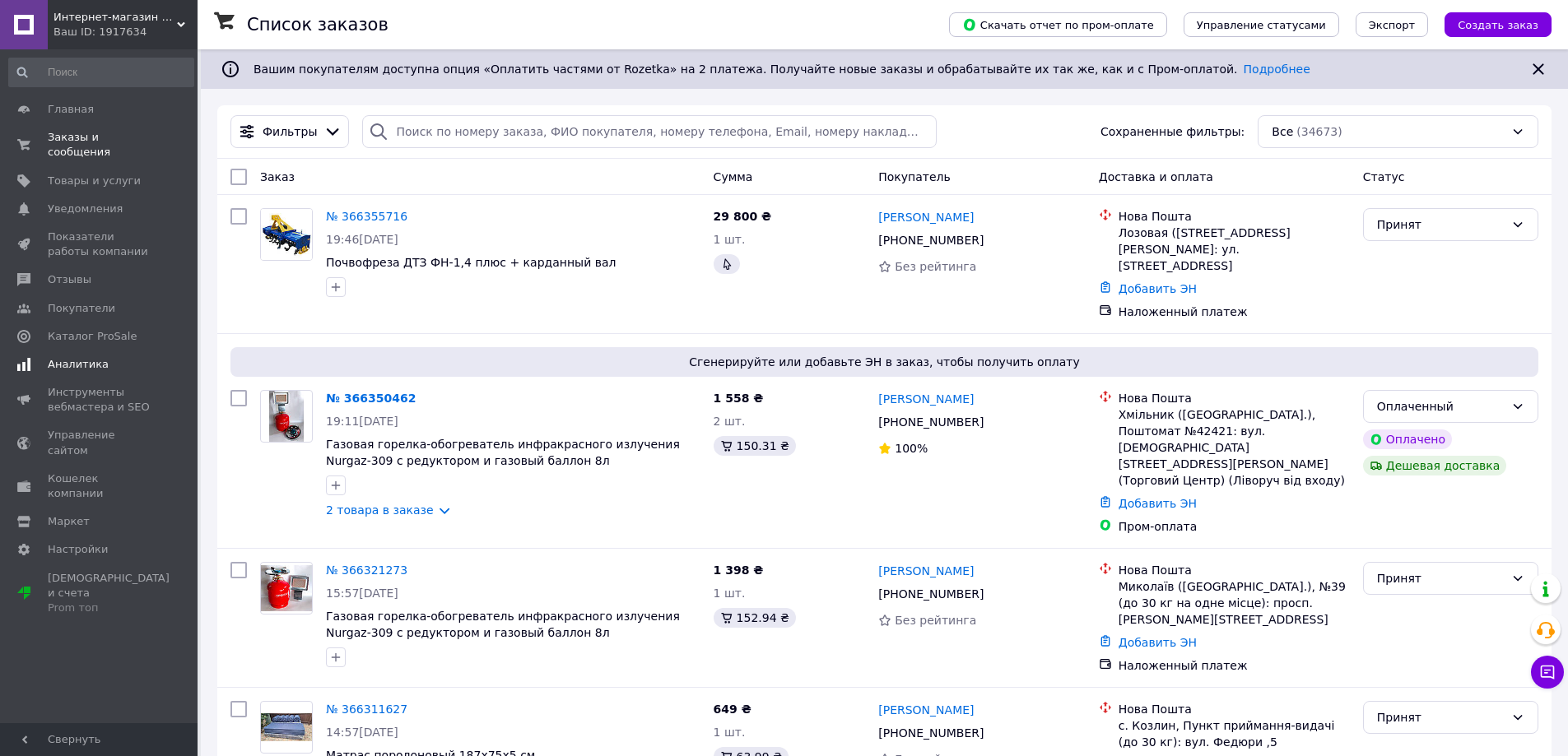
click at [79, 357] on span "Аналитика" at bounding box center [78, 365] width 61 height 15
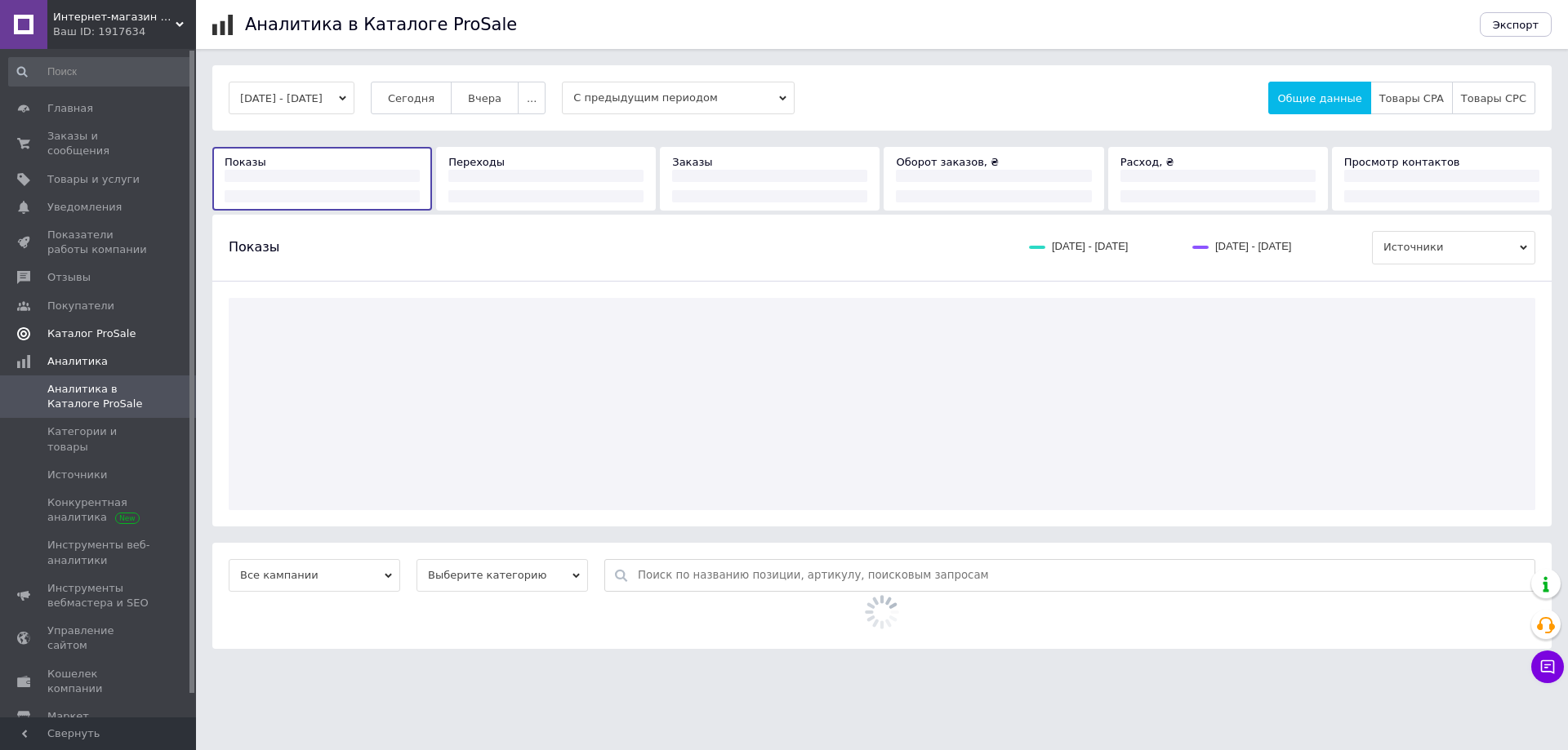
click at [112, 320] on link "Каталог ProSale" at bounding box center [100, 334] width 201 height 28
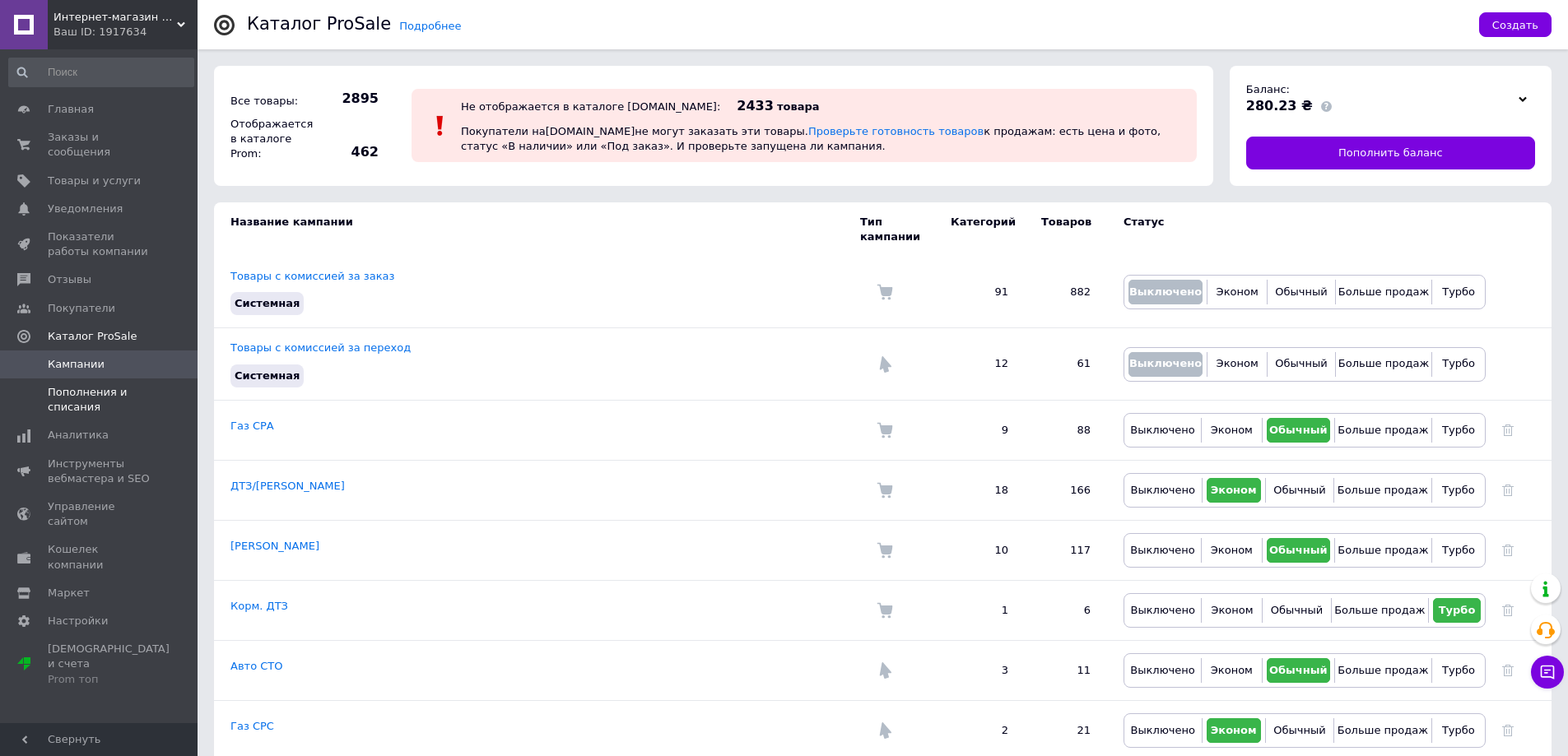
click at [86, 389] on span "Пополнения и списания" at bounding box center [100, 400] width 105 height 30
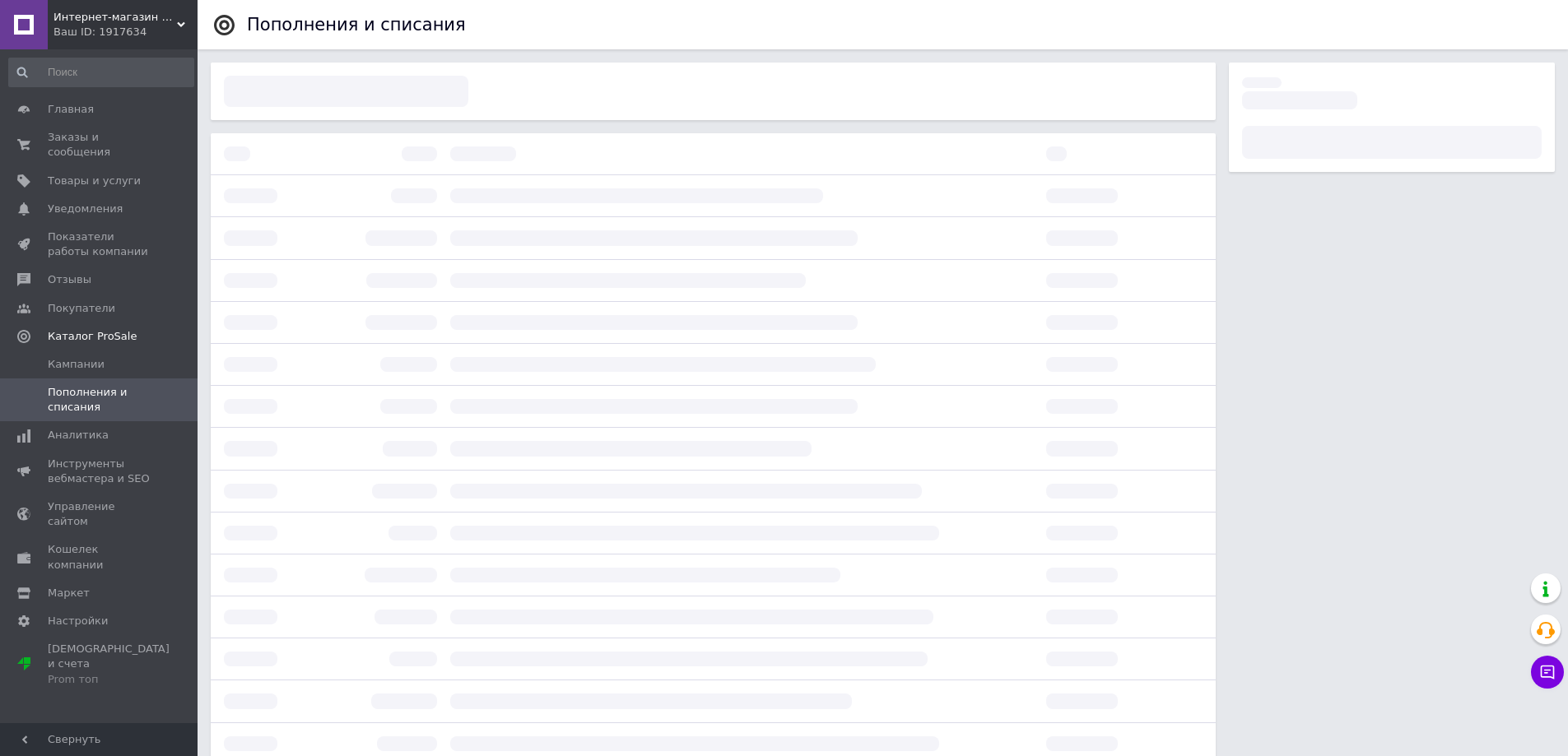
click at [98, 385] on span "Пополнения и списания" at bounding box center [100, 400] width 105 height 30
click at [94, 385] on span "Пополнения и списания" at bounding box center [100, 400] width 105 height 30
click at [84, 385] on span "Пополнения и списания" at bounding box center [100, 400] width 105 height 30
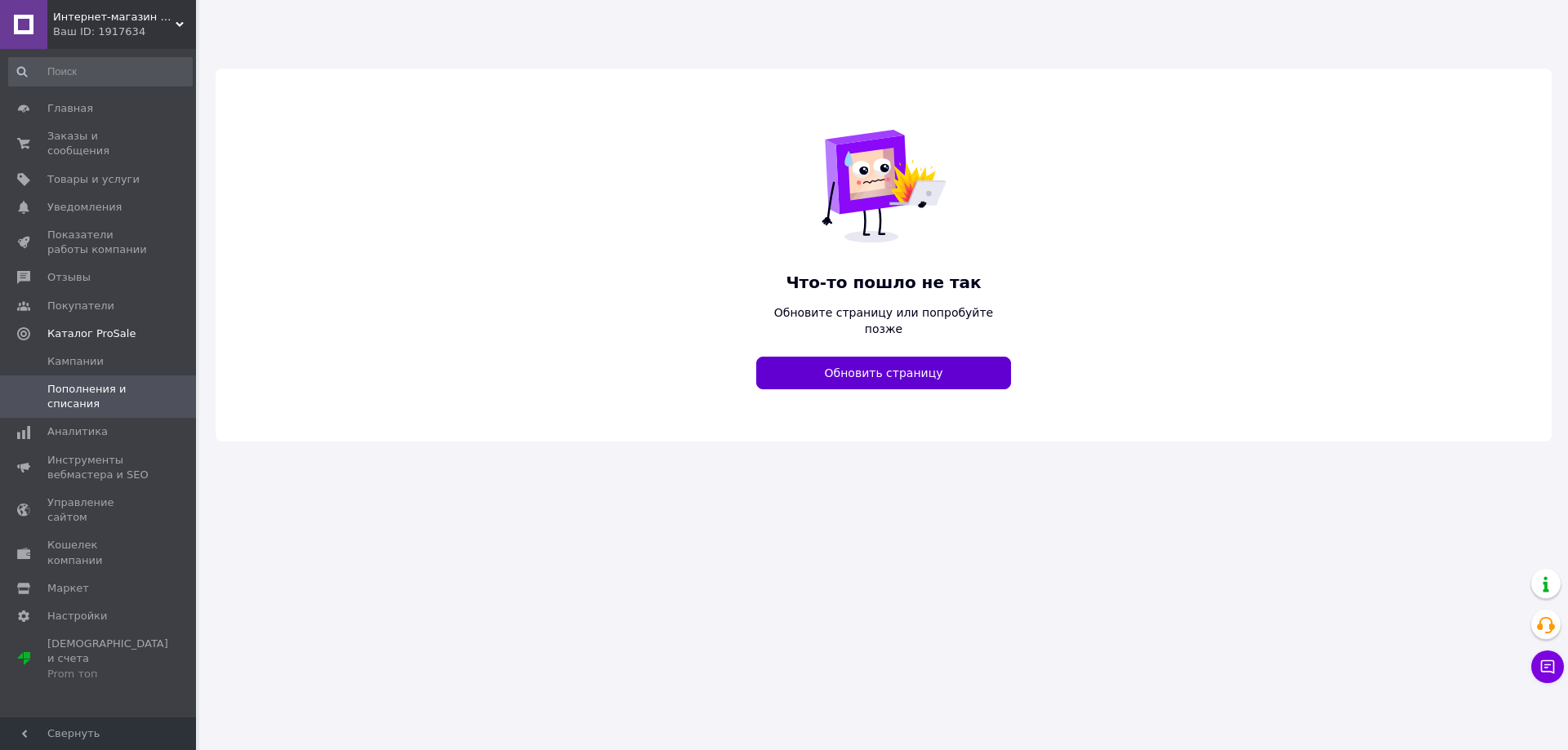
click at [896, 357] on button "Обновить страницу" at bounding box center [883, 373] width 255 height 33
